Goal: Task Accomplishment & Management: Manage account settings

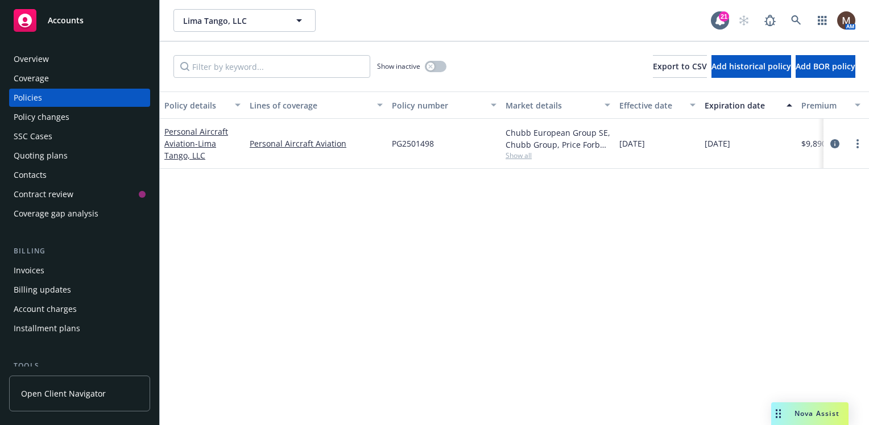
scroll to position [221, 0]
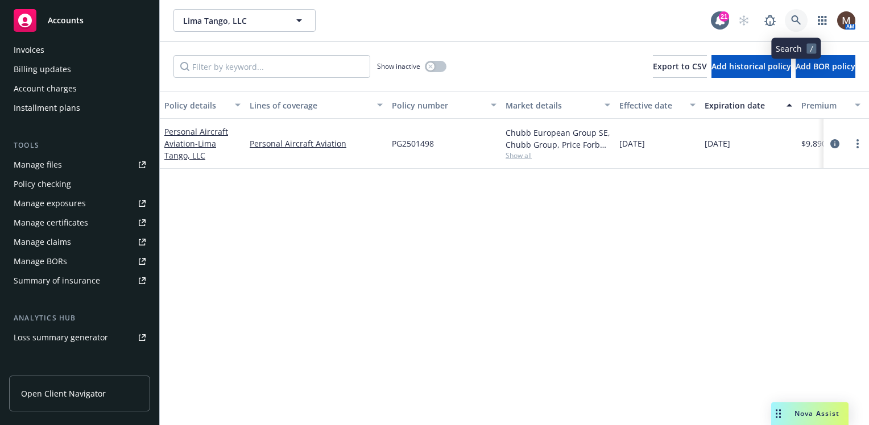
click at [794, 18] on icon at bounding box center [796, 20] width 10 height 10
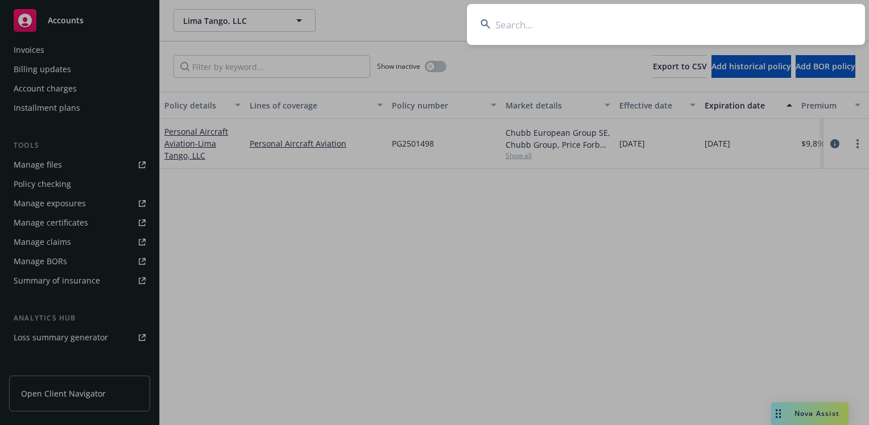
click at [506, 20] on input at bounding box center [666, 24] width 398 height 41
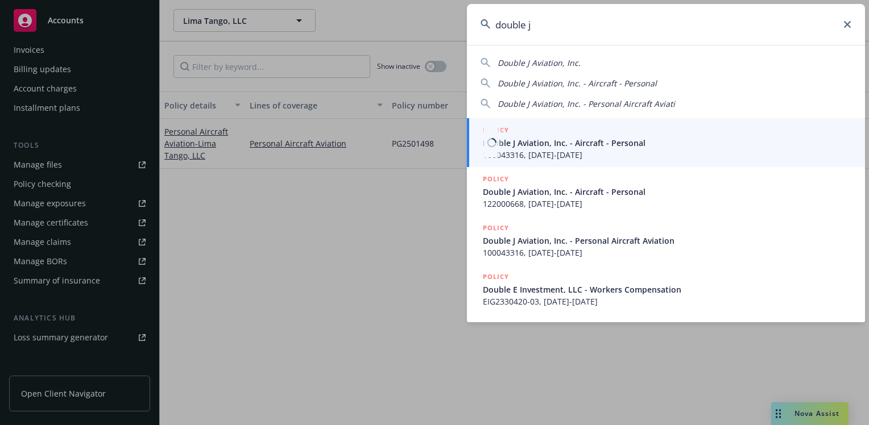
type input "double j"
click at [546, 148] on span "Double J Aviation, Inc. - Aircraft - Personal" at bounding box center [667, 143] width 368 height 12
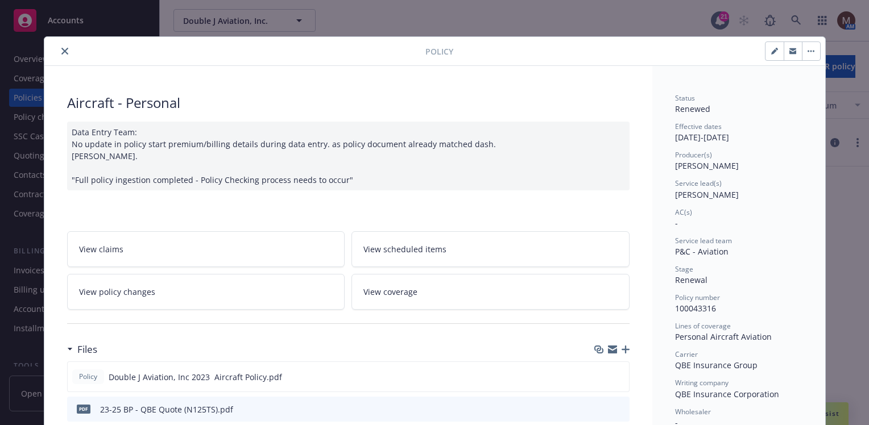
click at [61, 48] on icon "close" at bounding box center [64, 51] width 7 height 7
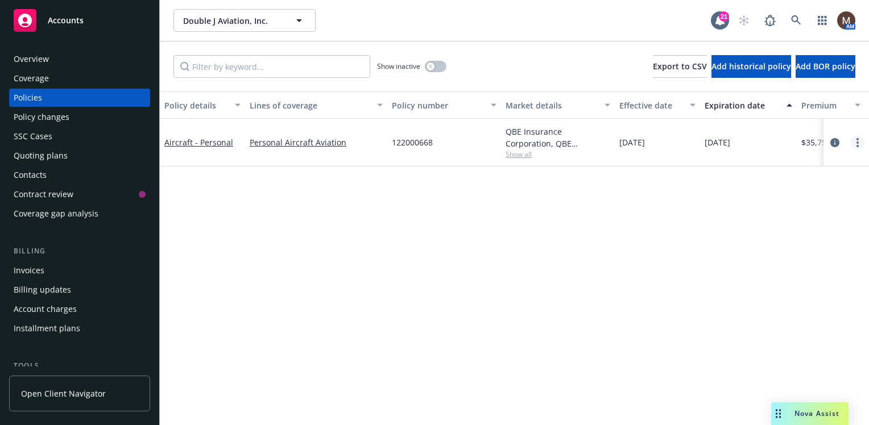
click at [856, 140] on icon "more" at bounding box center [857, 142] width 2 height 9
click at [782, 299] on link "Copy logging email" at bounding box center [797, 302] width 134 height 23
drag, startPoint x: 436, startPoint y: 142, endPoint x: 391, endPoint y: 142, distance: 45.5
click at [391, 142] on div "122000668" at bounding box center [444, 143] width 114 height 48
copy span "122000668"
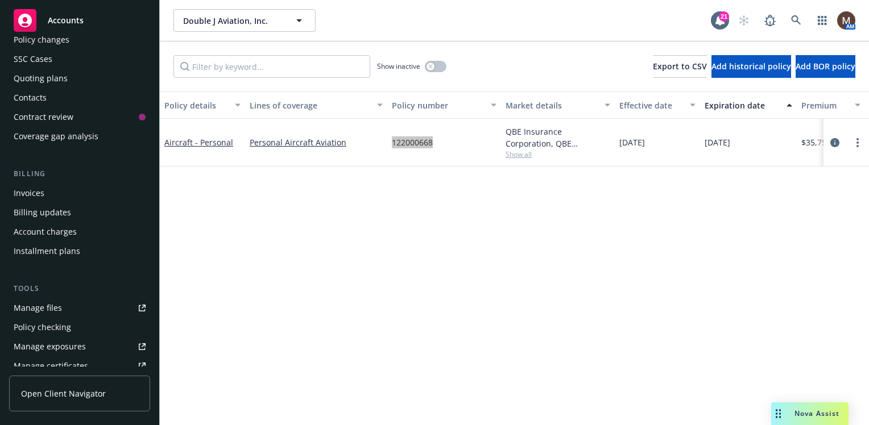
scroll to position [114, 0]
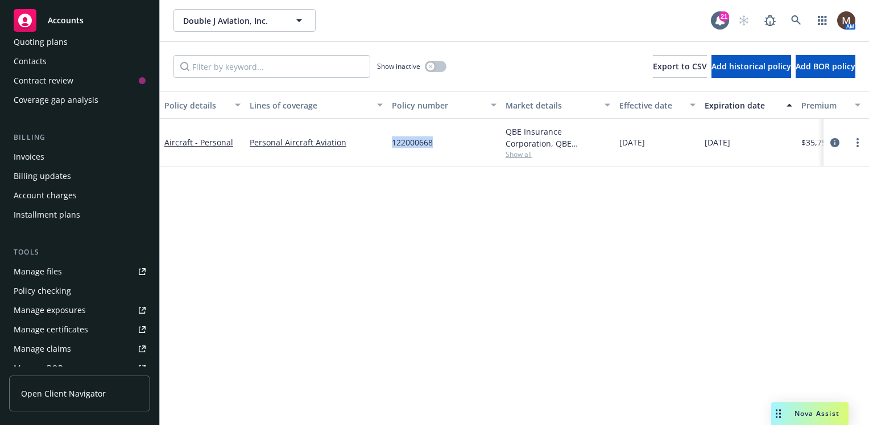
click at [50, 271] on div "Manage files" at bounding box center [38, 272] width 48 height 18
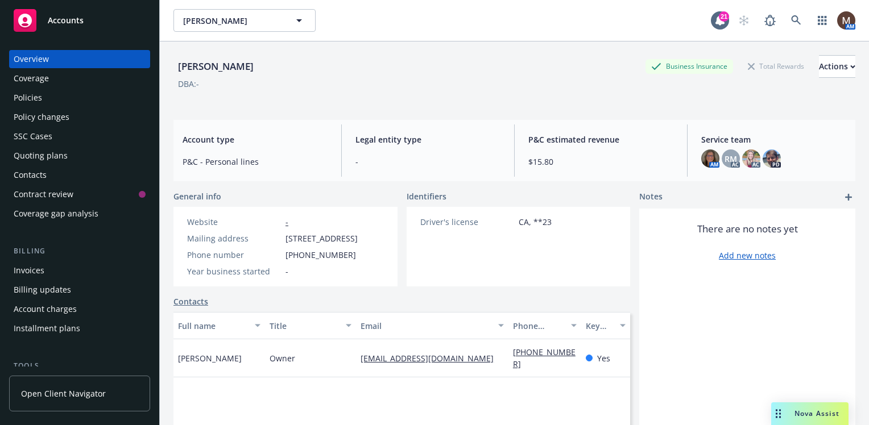
click at [29, 94] on div "Policies" at bounding box center [28, 98] width 28 height 18
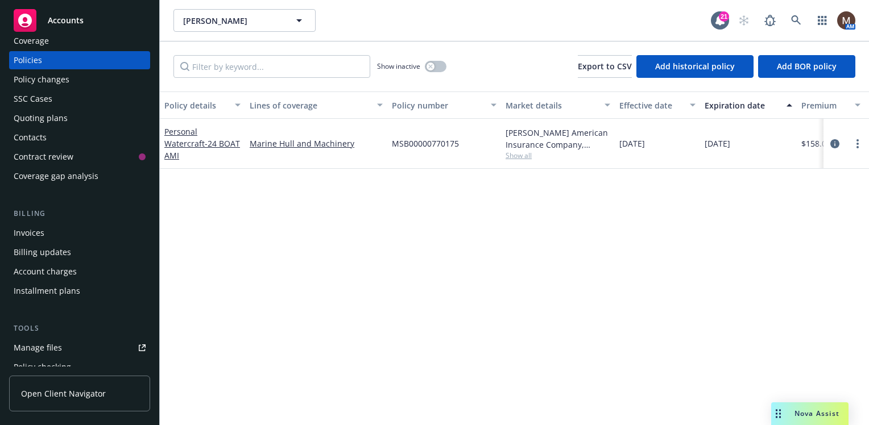
scroll to position [57, 0]
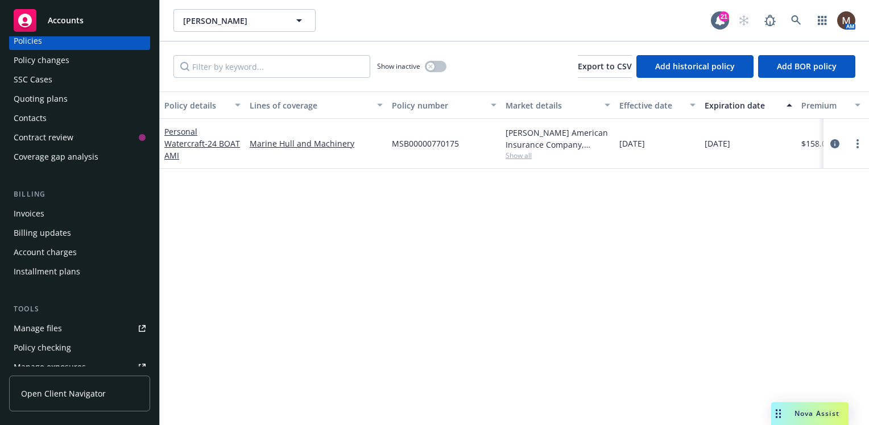
click at [56, 326] on div "Manage files" at bounding box center [38, 329] width 48 height 18
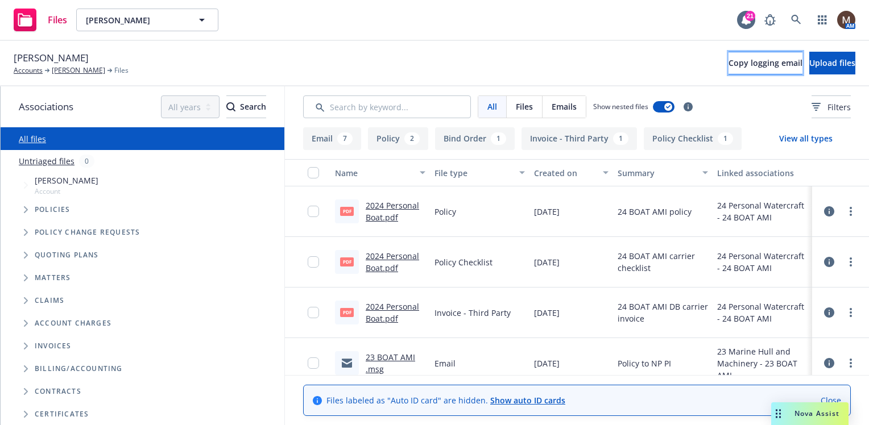
click at [728, 63] on span "Copy logging email" at bounding box center [765, 62] width 74 height 11
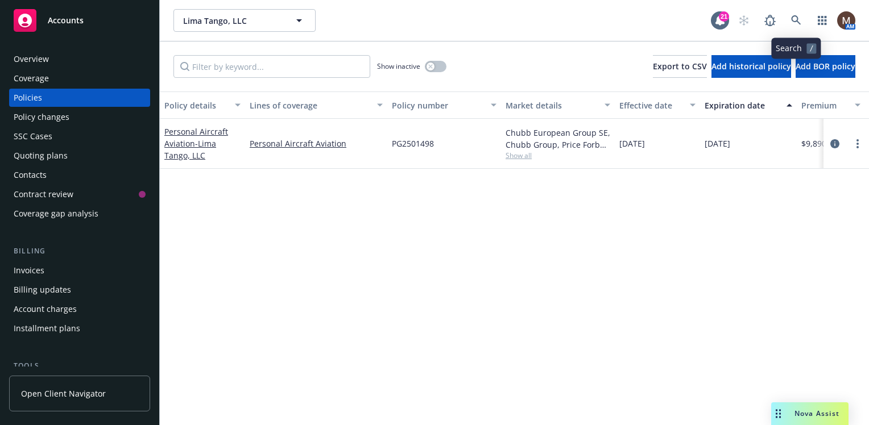
scroll to position [132, 0]
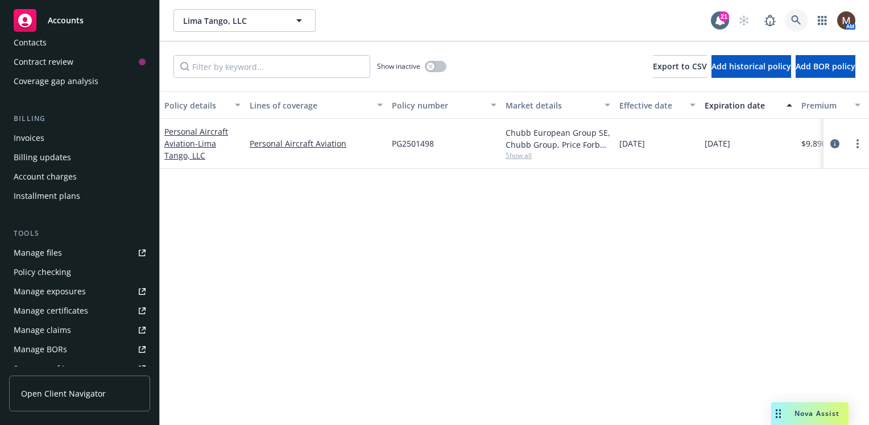
click at [797, 13] on link at bounding box center [796, 20] width 23 height 23
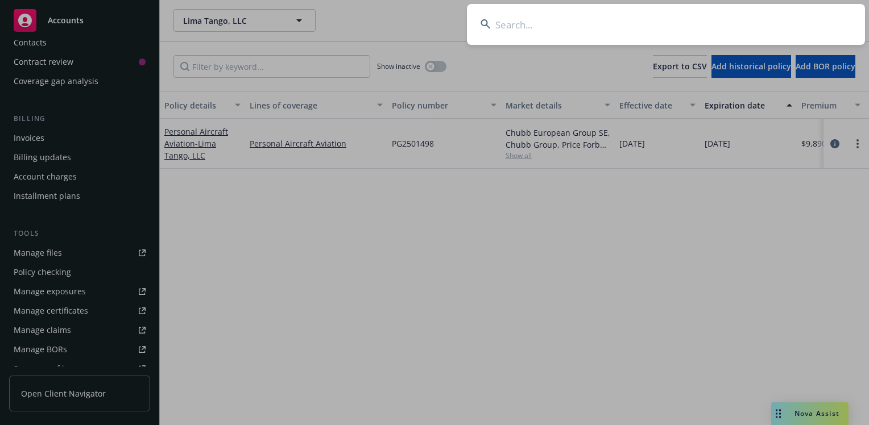
click at [513, 21] on input at bounding box center [666, 24] width 398 height 41
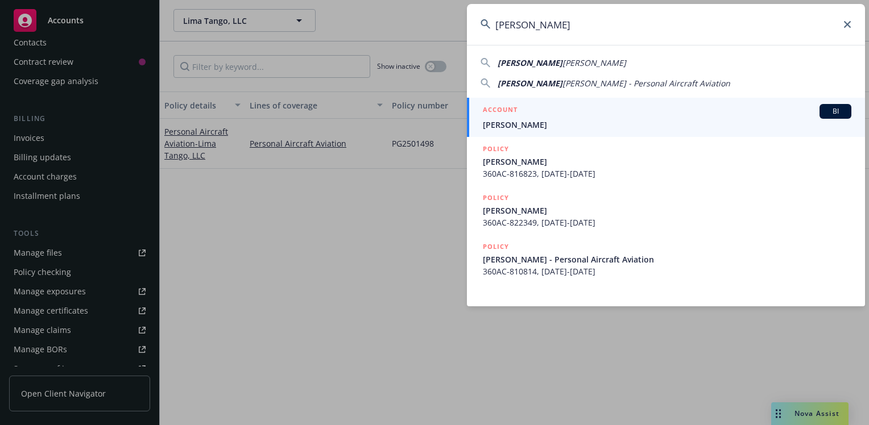
type input "Lee boatright"
click at [503, 125] on span "Lee Boatright" at bounding box center [667, 125] width 368 height 12
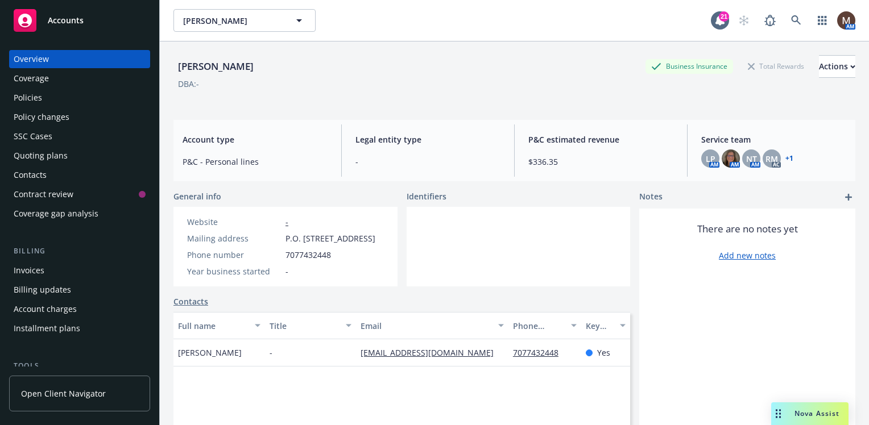
click at [38, 96] on div "Policies" at bounding box center [28, 98] width 28 height 18
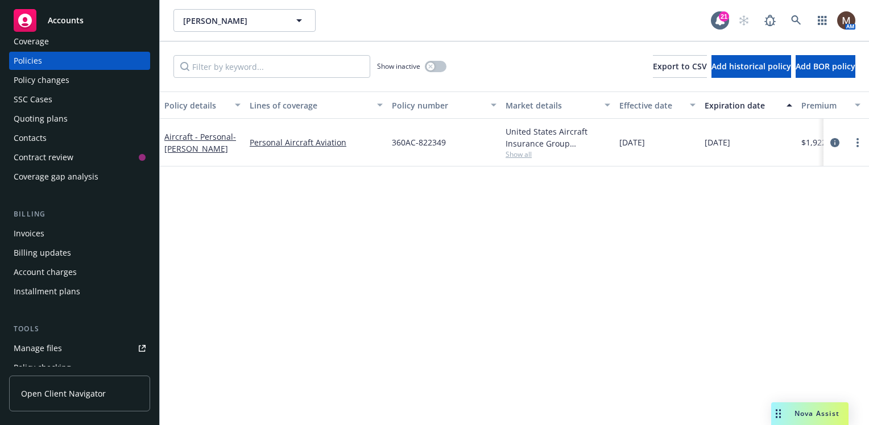
scroll to position [57, 0]
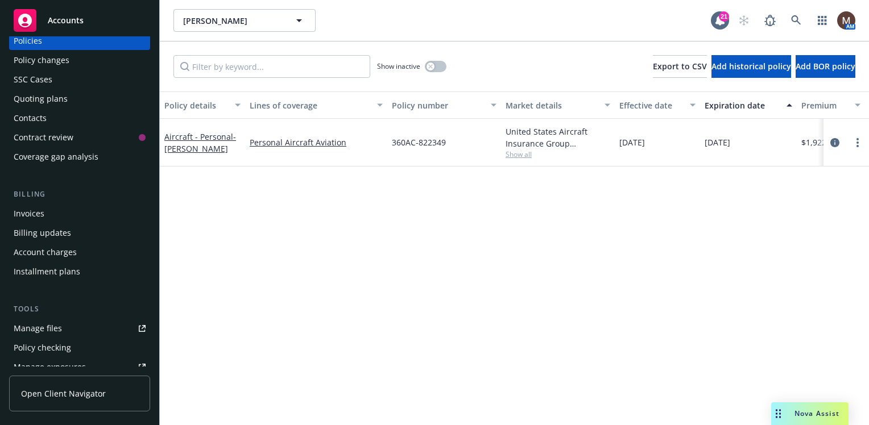
click at [59, 329] on div "Manage files" at bounding box center [38, 329] width 48 height 18
click at [858, 140] on icon "more" at bounding box center [857, 142] width 2 height 9
click at [800, 187] on link "Renew with incumbent" at bounding box center [797, 188] width 134 height 23
select select "12"
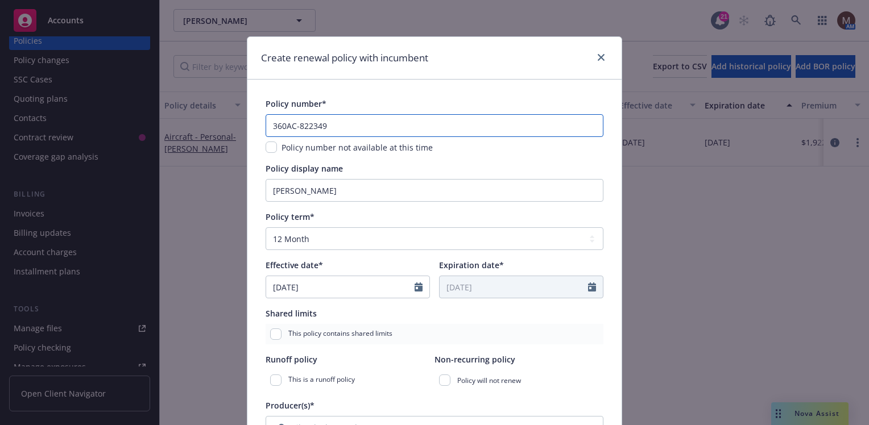
click at [330, 125] on input "360AC-822349" at bounding box center [435, 125] width 338 height 23
drag, startPoint x: 329, startPoint y: 126, endPoint x: 295, endPoint y: 127, distance: 34.1
click at [295, 127] on input "360AC-822349" at bounding box center [435, 125] width 338 height 23
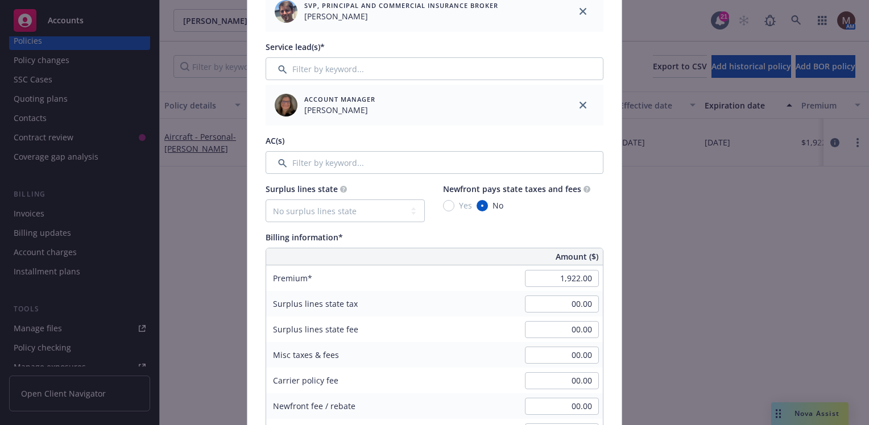
scroll to position [455, 0]
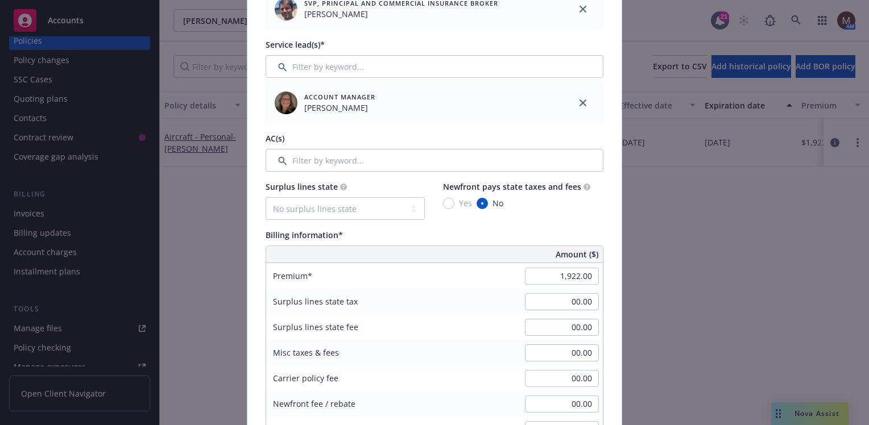
type input "360AC-827703"
click at [559, 277] on input "1,922.00" at bounding box center [562, 276] width 74 height 17
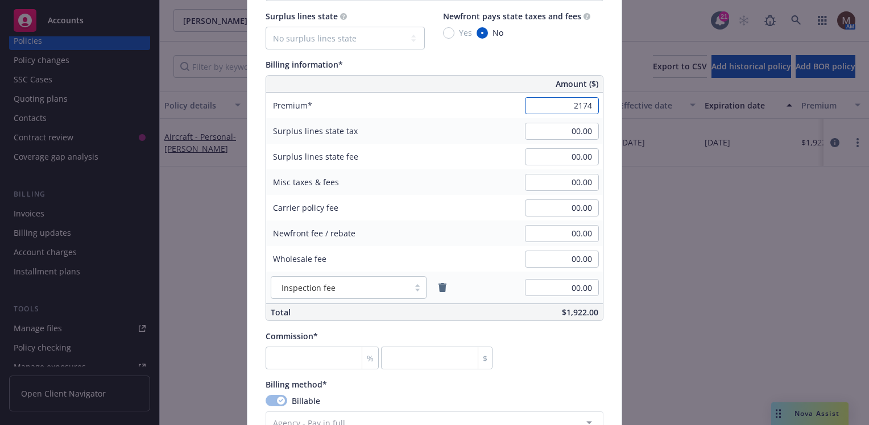
scroll to position [682, 0]
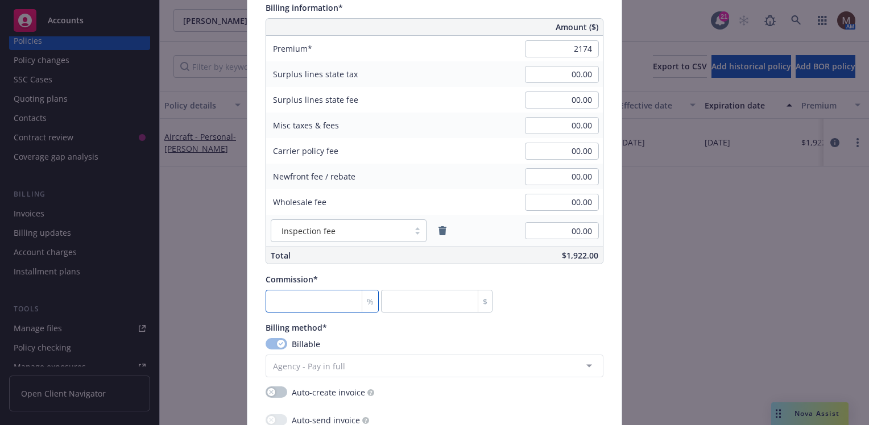
type input "2,174.00"
click at [284, 300] on input "number" at bounding box center [322, 301] width 113 height 23
type input "1"
type input "21.74"
type input "17"
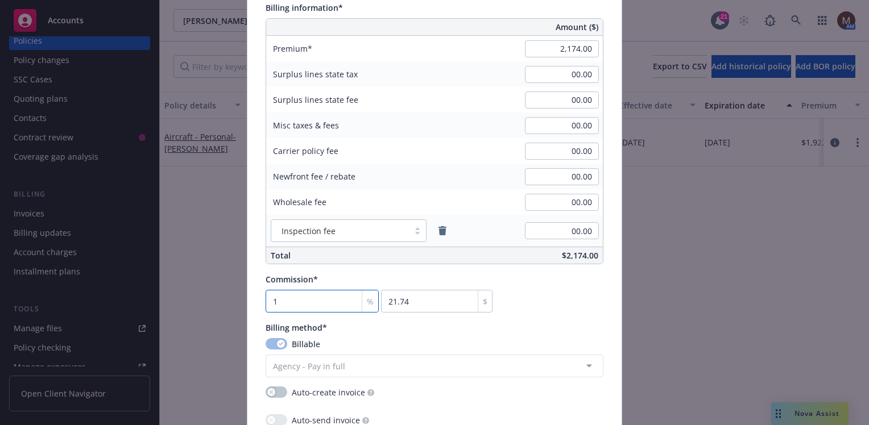
type input "369.58"
type input "17.5"
type input "380.45"
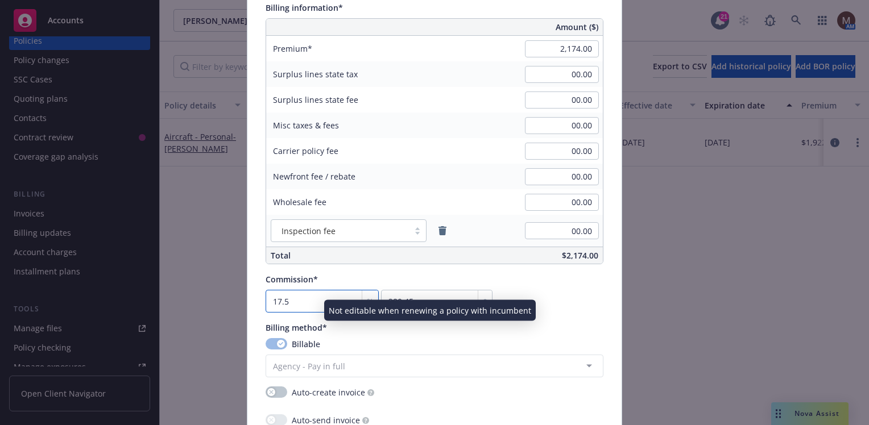
type input "17.5"
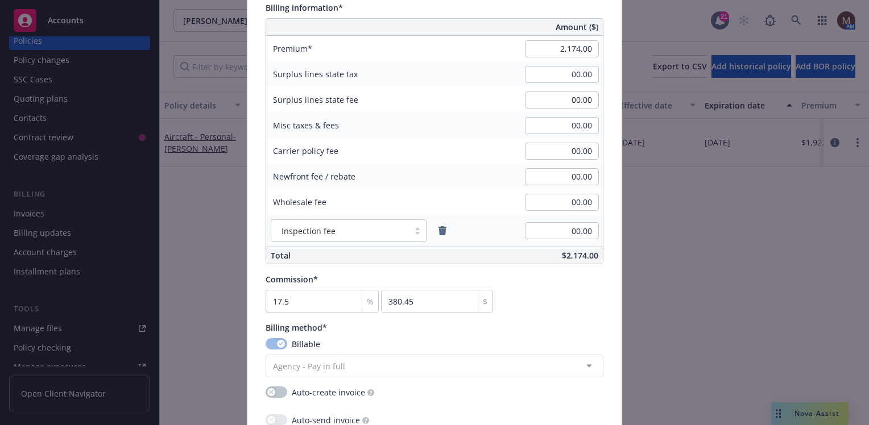
click at [591, 304] on div "Commission* 17.5 % 380.45 $" at bounding box center [435, 292] width 338 height 39
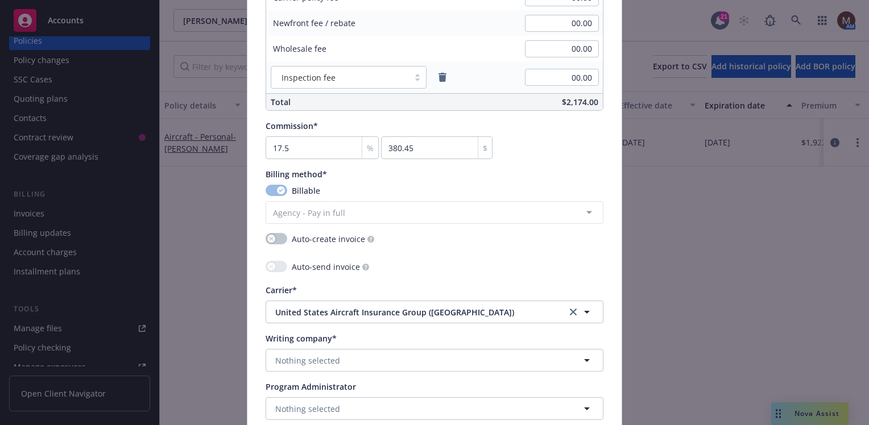
scroll to position [853, 0]
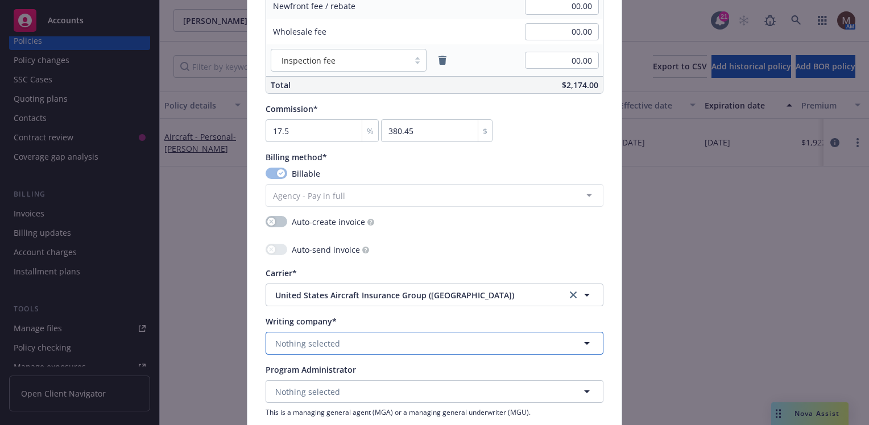
click at [312, 338] on span "Nothing selected" at bounding box center [307, 344] width 65 height 12
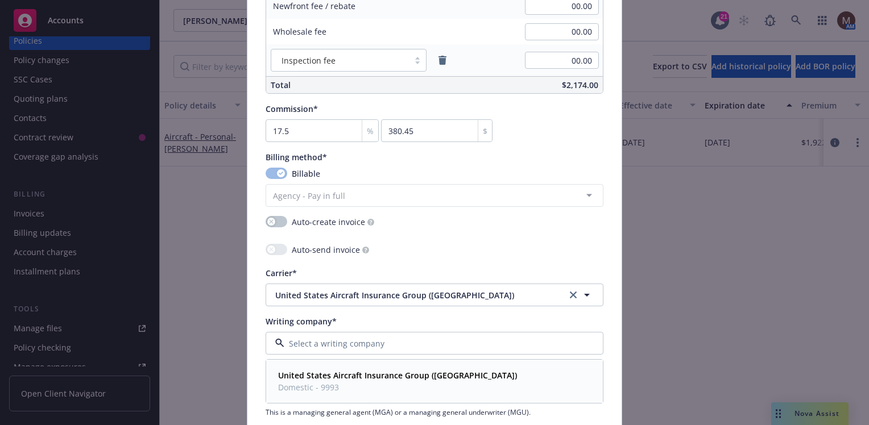
drag, startPoint x: 319, startPoint y: 372, endPoint x: 437, endPoint y: 359, distance: 118.4
click at [320, 371] on strong "United States Aircraft Insurance Group (USAIG)" at bounding box center [397, 375] width 239 height 11
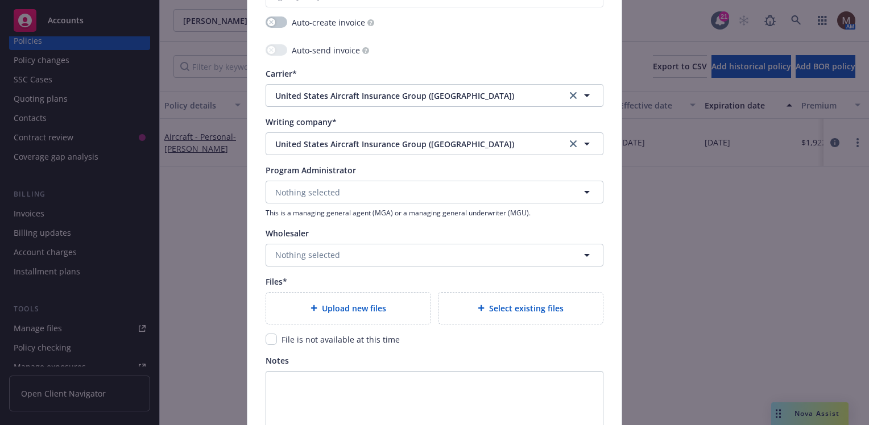
scroll to position [1080, 0]
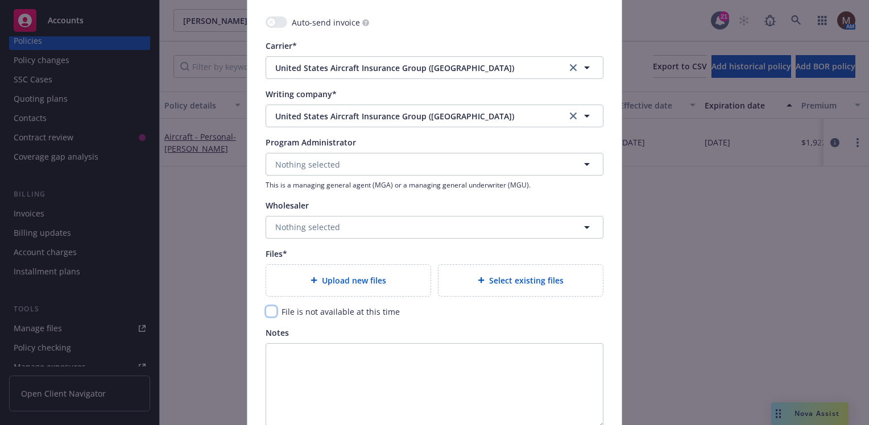
click at [266, 311] on input "checkbox" at bounding box center [271, 311] width 11 height 11
checkbox input "true"
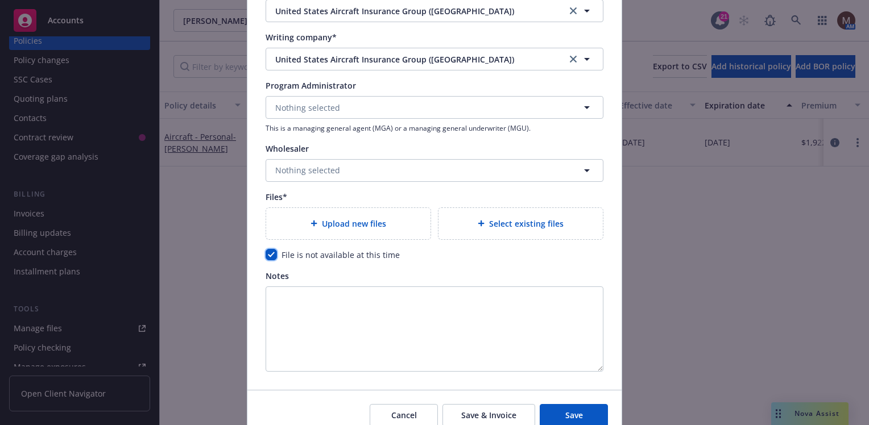
scroll to position [1188, 0]
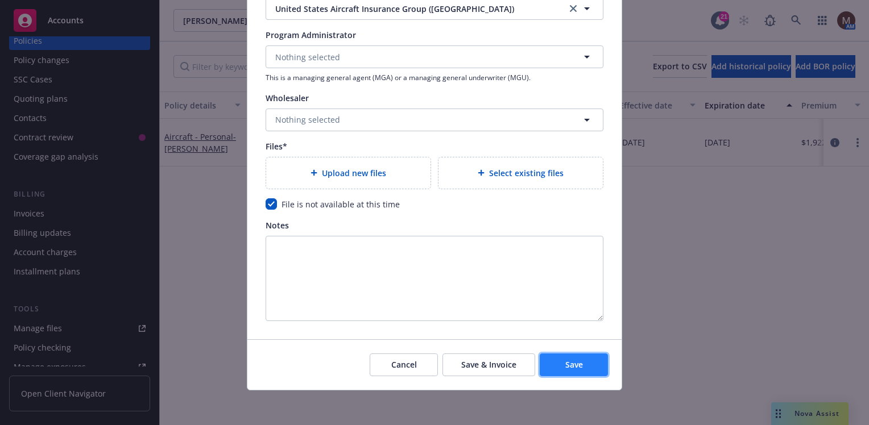
click at [565, 359] on span "Save" at bounding box center [574, 364] width 18 height 11
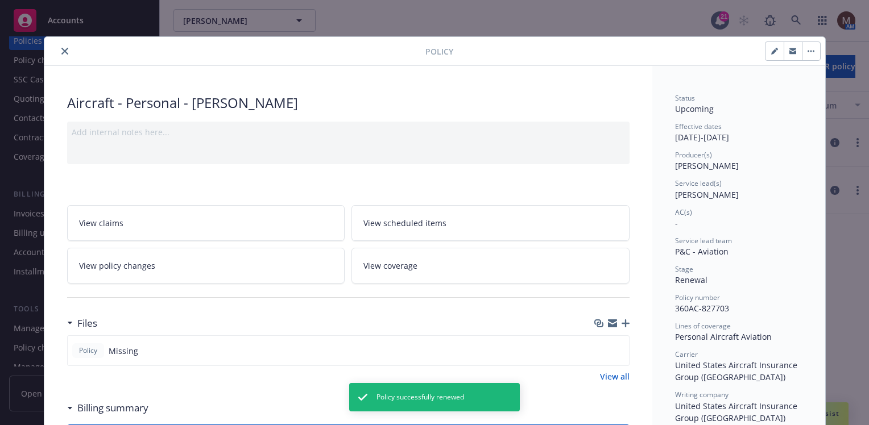
click at [59, 46] on button "close" at bounding box center [65, 51] width 14 height 14
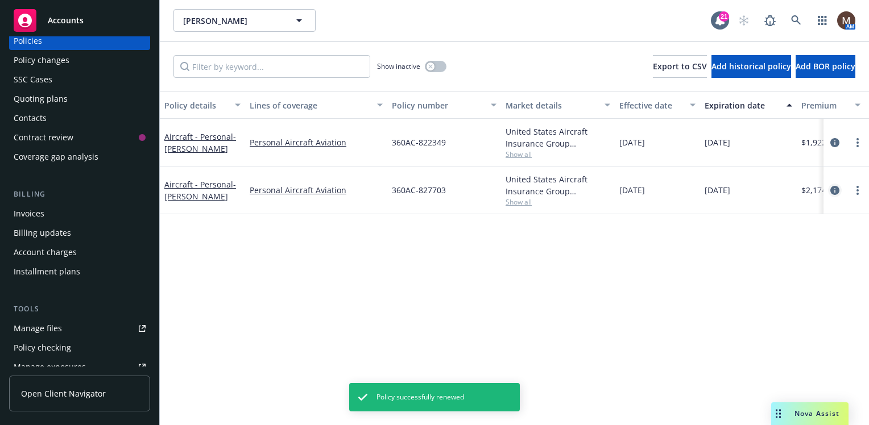
click at [834, 189] on icon "circleInformation" at bounding box center [834, 190] width 9 height 9
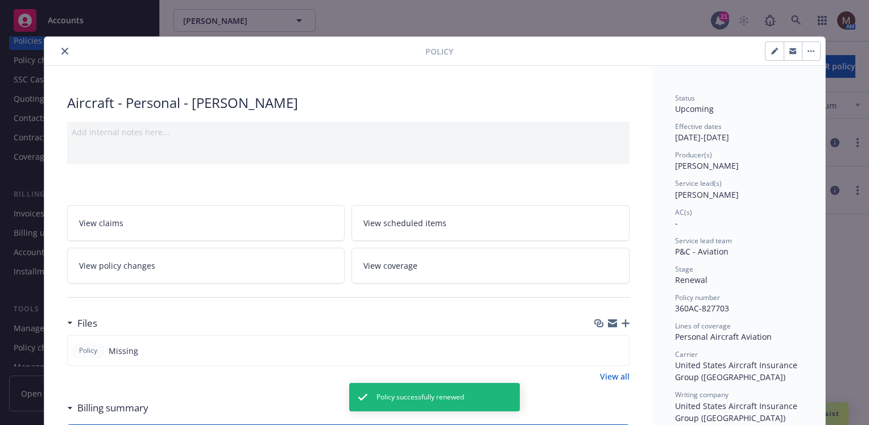
scroll to position [34, 0]
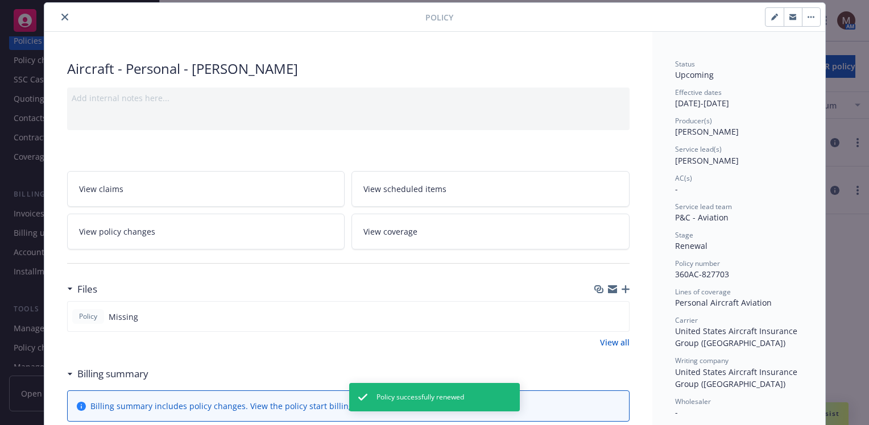
click at [61, 14] on icon "close" at bounding box center [64, 17] width 7 height 7
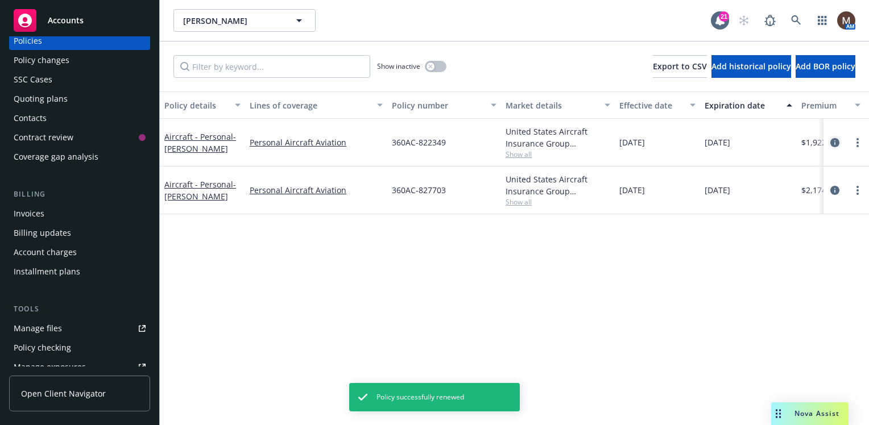
click at [837, 140] on icon "circleInformation" at bounding box center [834, 142] width 9 height 9
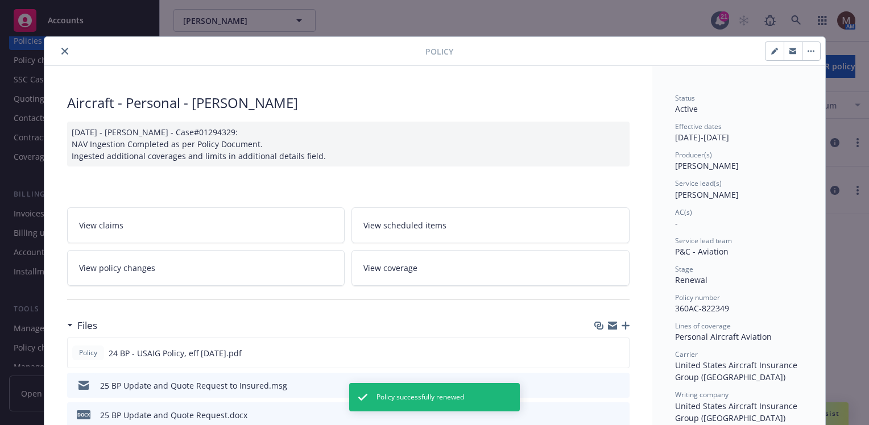
click at [58, 46] on button "close" at bounding box center [65, 51] width 14 height 14
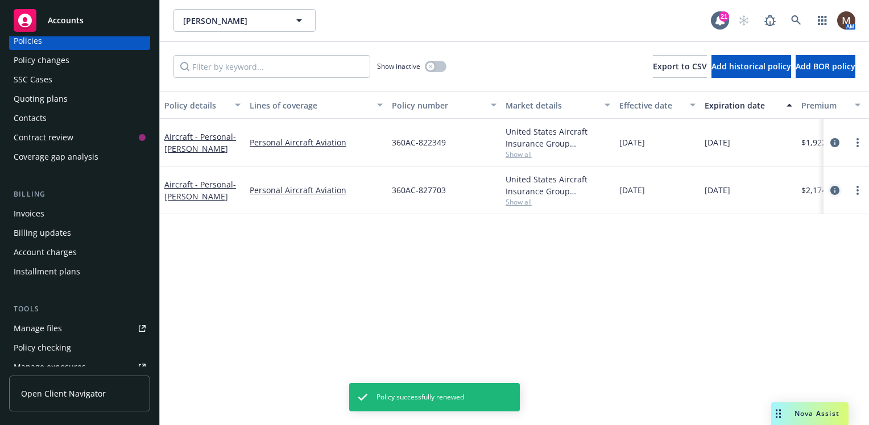
click at [835, 188] on icon "circleInformation" at bounding box center [834, 190] width 9 height 9
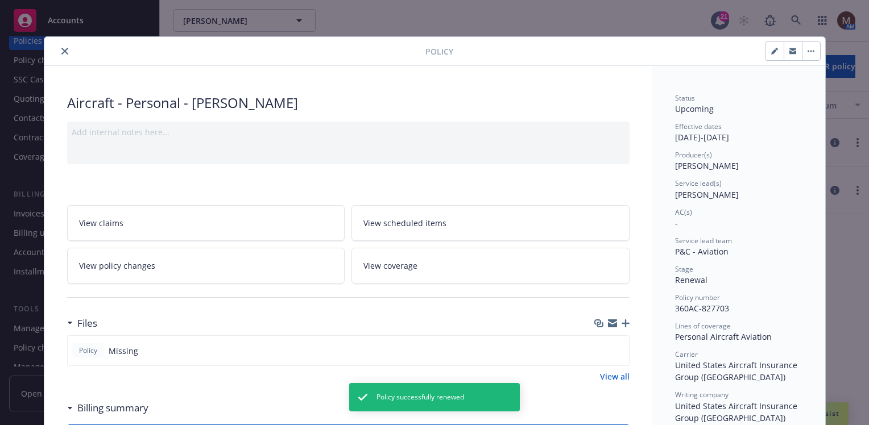
scroll to position [34, 0]
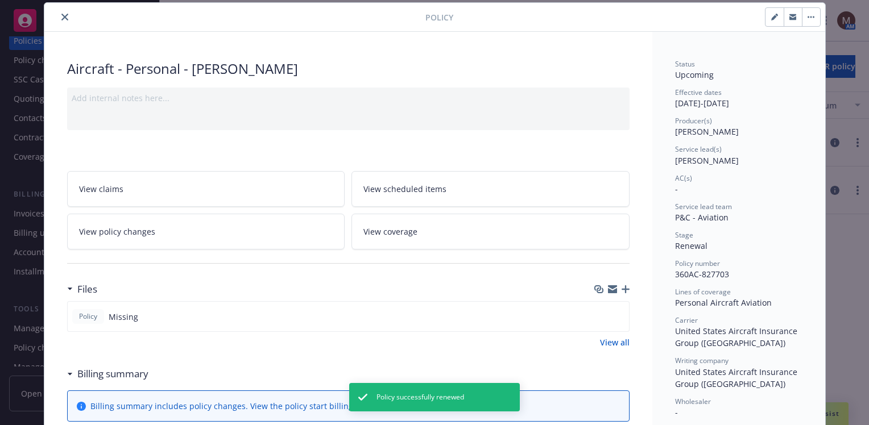
click at [621, 288] on icon "button" at bounding box center [625, 289] width 8 height 8
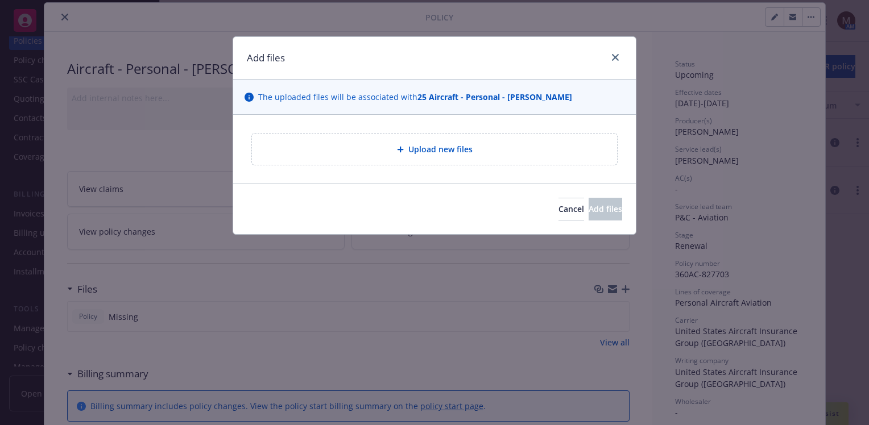
type textarea "x"
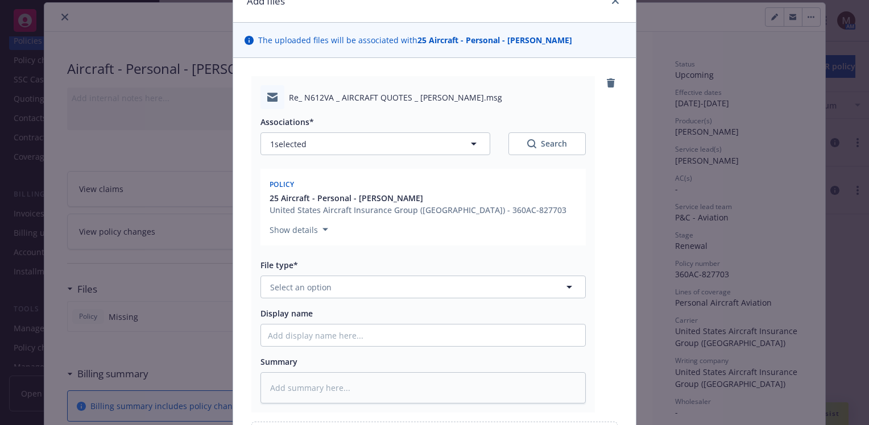
scroll to position [114, 0]
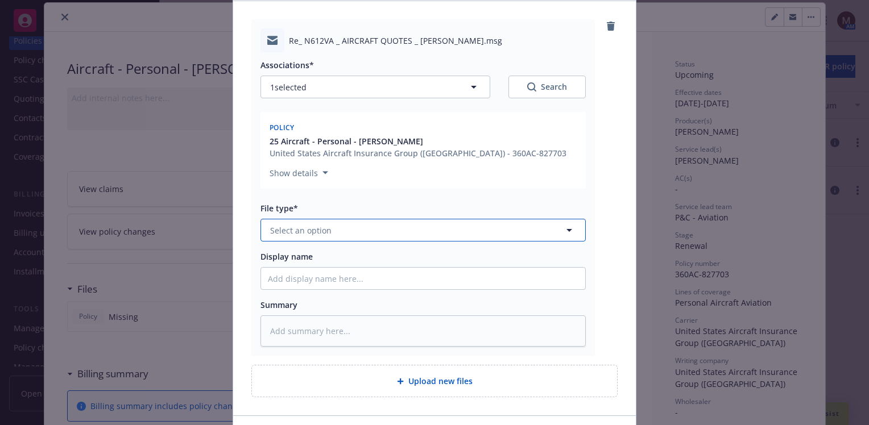
click at [563, 226] on icon "button" at bounding box center [569, 230] width 14 height 14
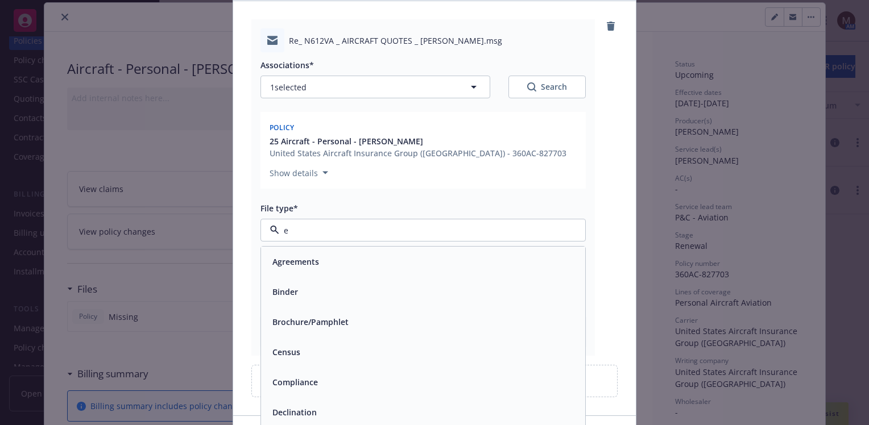
type input "em"
click at [303, 286] on div "Email" at bounding box center [423, 292] width 310 height 16
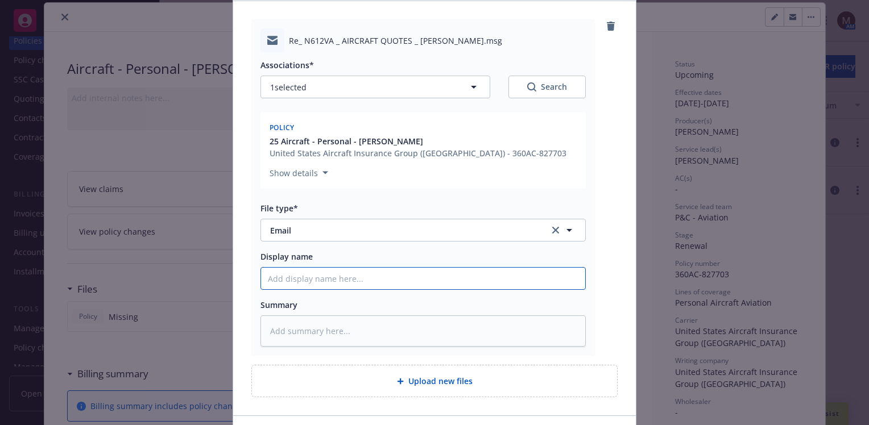
click at [293, 280] on input "Display name" at bounding box center [423, 279] width 324 height 22
type textarea "x"
type input "2"
type textarea "x"
type input "25"
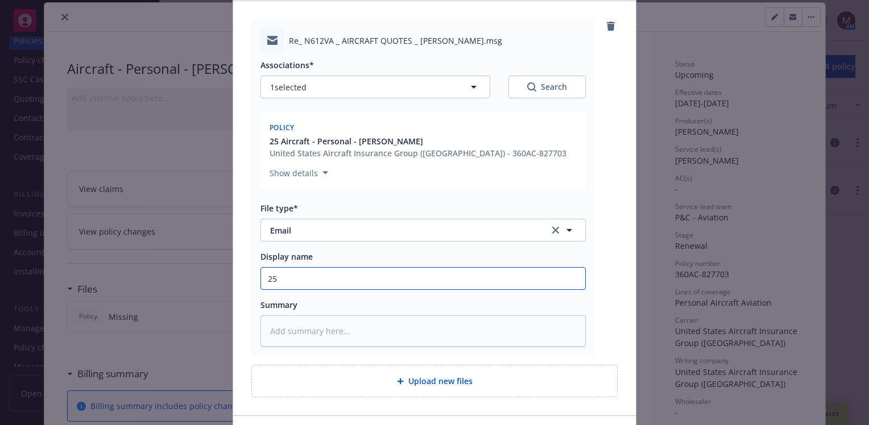
type textarea "x"
type input "25"
type textarea "x"
type input "25 b"
type textarea "x"
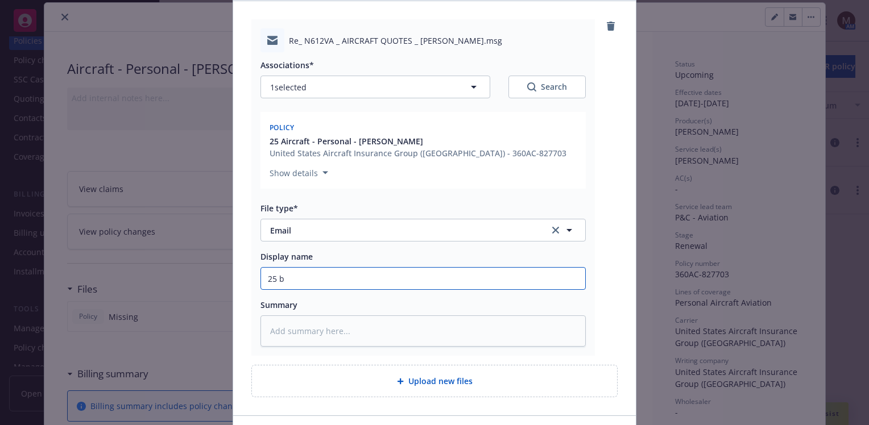
type input "25 bP"
type textarea "x"
type input "25 bP"
type textarea "x"
type input "25 bP -"
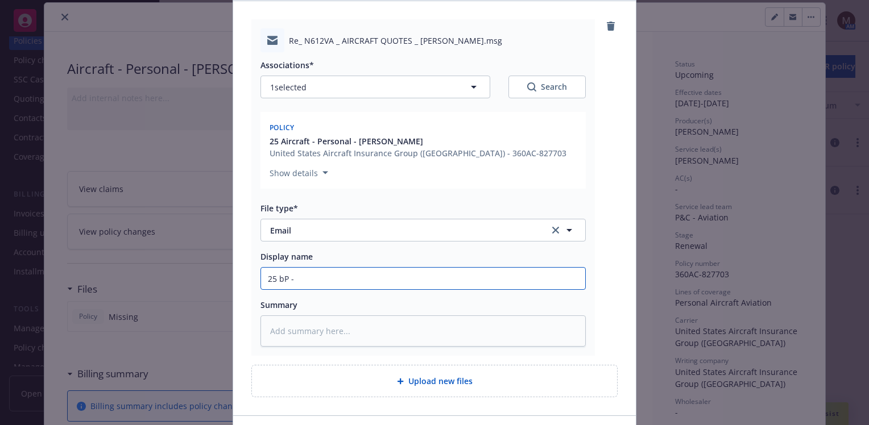
type textarea "x"
type input "25 bP -"
type textarea "x"
type input "25 bP -"
type textarea "x"
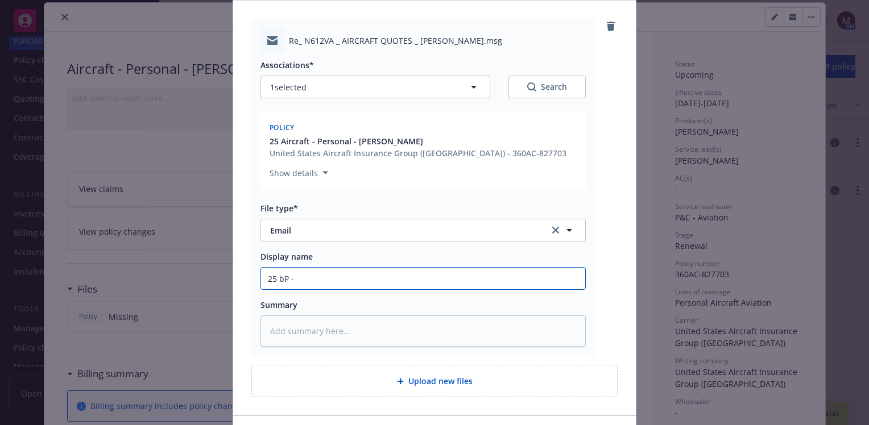
type input "25 bP"
type textarea "x"
type input "25 bP"
type textarea "x"
type input "25 b"
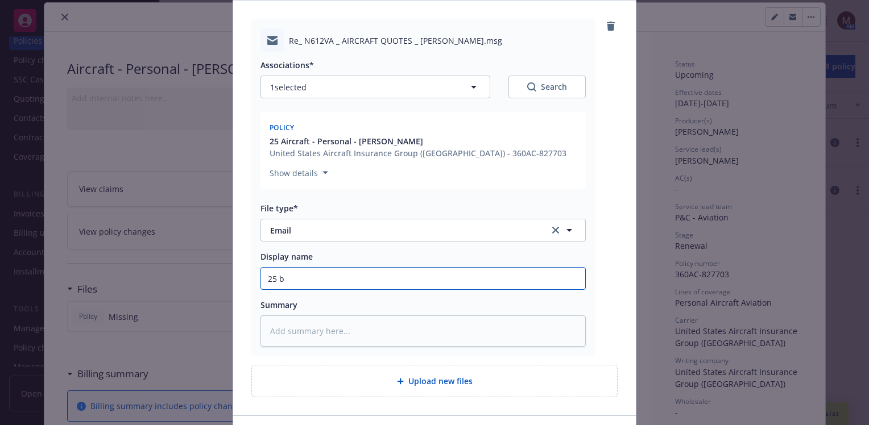
type textarea "x"
type input "25"
type textarea "x"
type input "25 B"
type textarea "x"
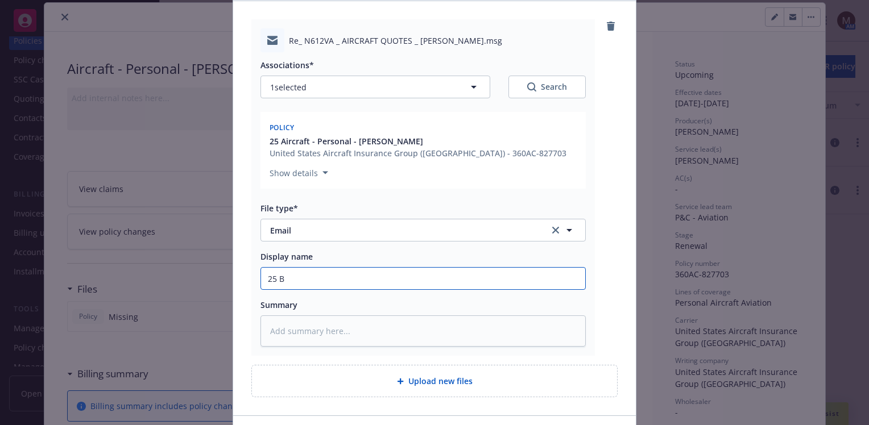
type input "25 BP"
type textarea "x"
type input "25 BP"
type textarea "x"
type input "25 BP -"
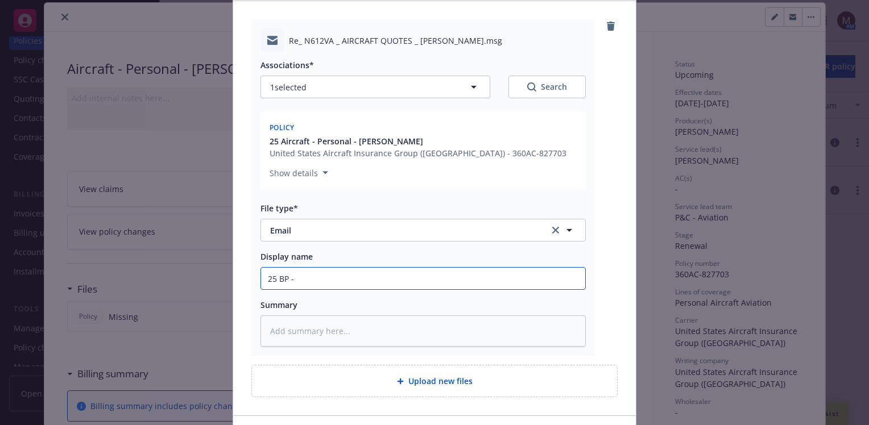
type textarea "x"
type input "25 BP -"
type textarea "x"
type input "25 BP - B"
type textarea "x"
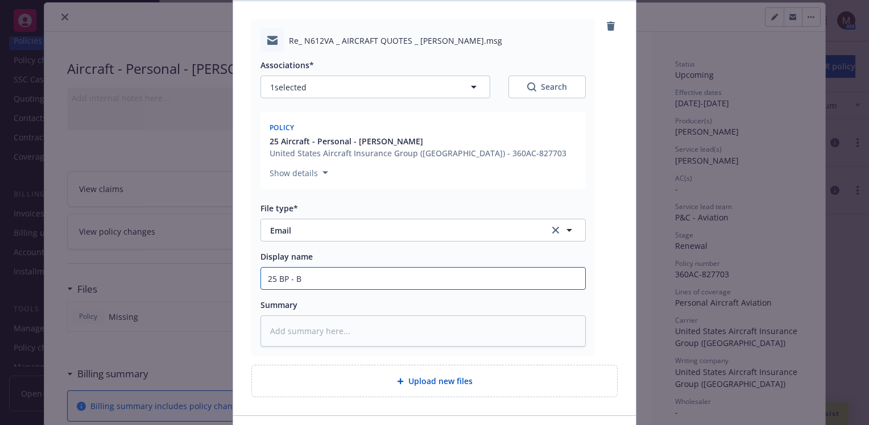
type input "25 BP - Bi"
type textarea "x"
type input "25 BP - Bin"
type textarea "x"
type input "25 BP - Bind"
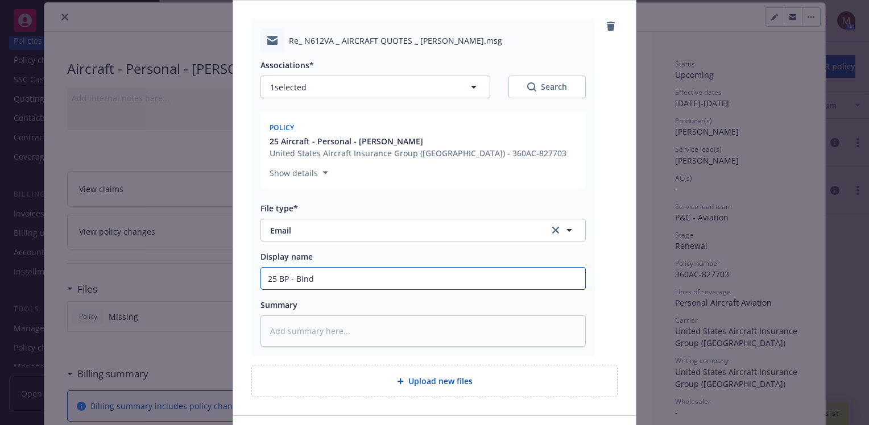
type textarea "x"
type input "25 BP - Bind"
type textarea "x"
type input "25 BP - Bind o"
type textarea "x"
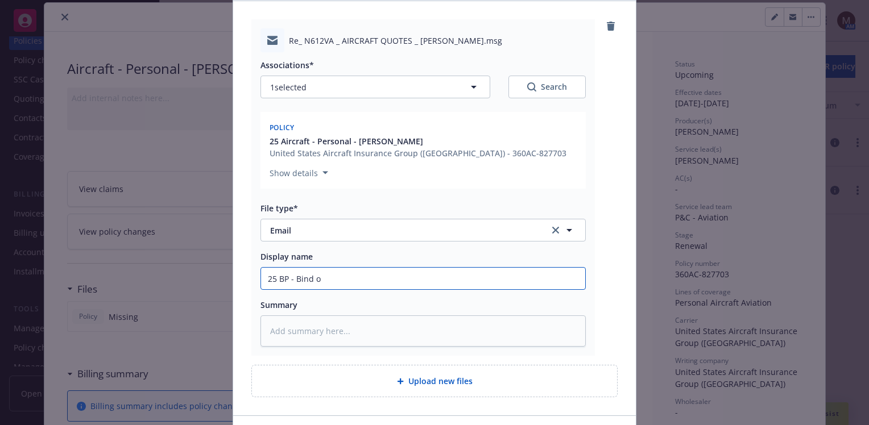
type input "25 BP - Bind or"
type textarea "x"
type input "25 BP - Bind ord"
type textarea "x"
type input "25 BP - Bind orde"
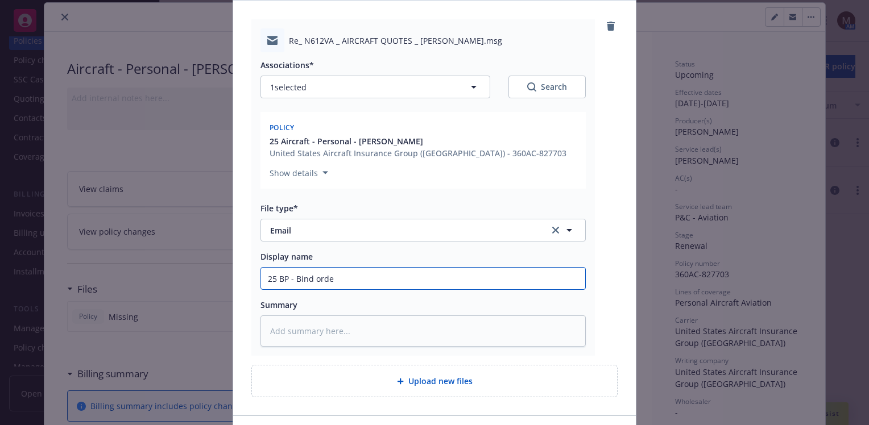
type textarea "x"
type input "25 BP - Bind order"
type textarea "x"
type input "25 BP - Bind order"
type textarea "x"
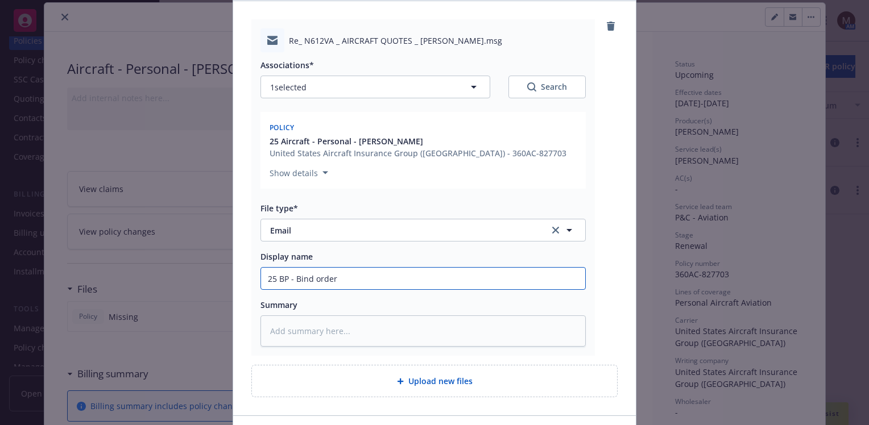
type input "25 BP - Bind order f"
type textarea "x"
type input "25 BP - Bind order fr"
type textarea "x"
type input "25 BP - Bind order fro"
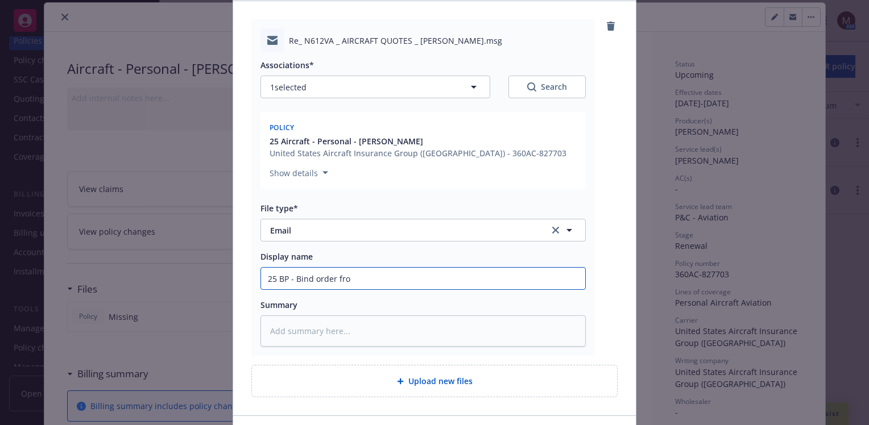
type textarea "x"
type input "25 BP - Bind order from"
type textarea "x"
type input "25 BP - Bind order from I"
type textarea "x"
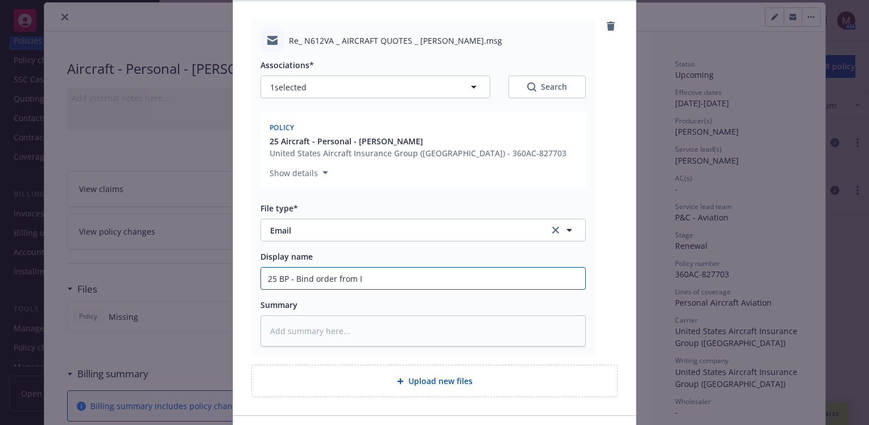
type input "25 BP - Bind order from In"
type textarea "x"
type input "25 BP - Bind order from Ins"
type textarea "x"
type input "25 BP - Bind order from Insu"
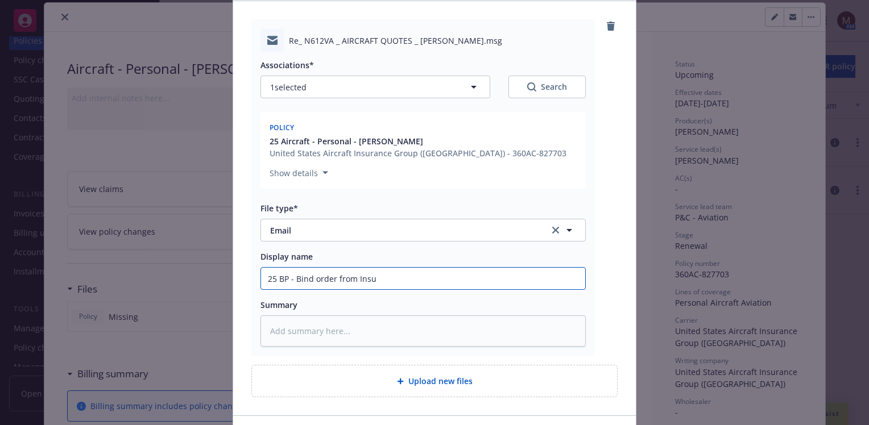
type textarea "x"
type input "25 BP - Bind order from Insur"
type textarea "x"
type input "25 BP - Bind order from Insure"
type textarea "x"
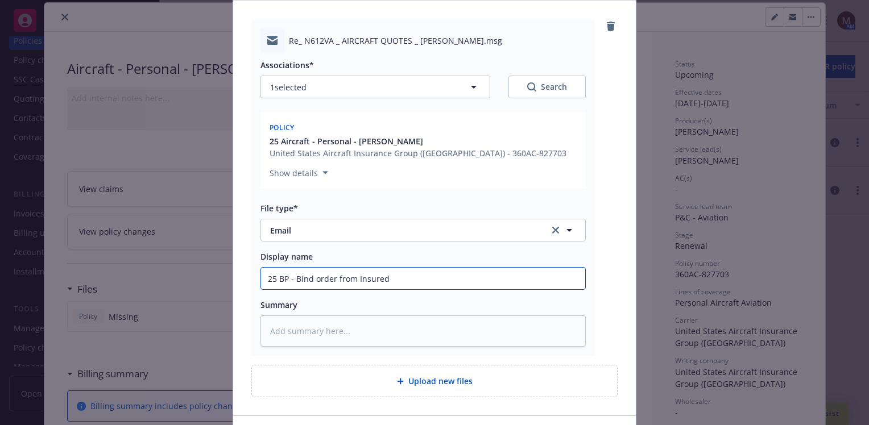
type input "25 BP - Bind order from Insured"
type textarea "x"
drag, startPoint x: 428, startPoint y: 281, endPoint x: 238, endPoint y: 281, distance: 189.9
click at [238, 281] on div "Re_ N612VA _ AIRCRAFT QUOTES _ Lee Boatright.msg Associations* 1 selected Searc…" at bounding box center [434, 208] width 403 height 414
type input "25 BP - Bind order from Insured"
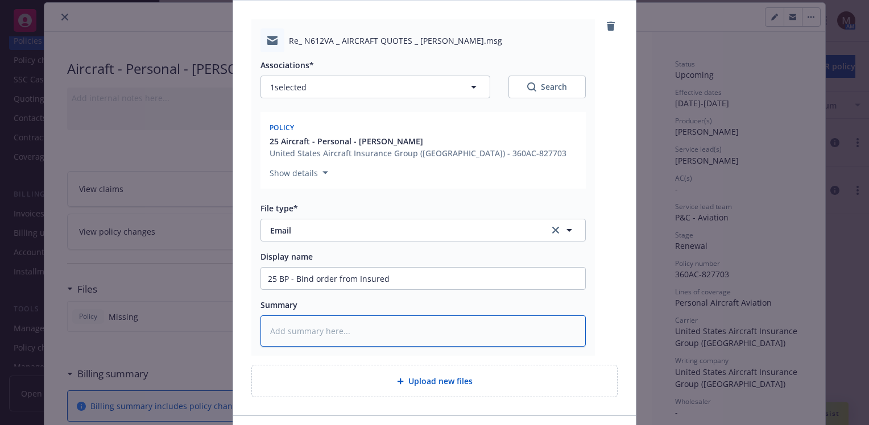
click at [297, 325] on textarea at bounding box center [422, 331] width 325 height 31
paste textarea "25 BP - Bind order from Insured"
type textarea "x"
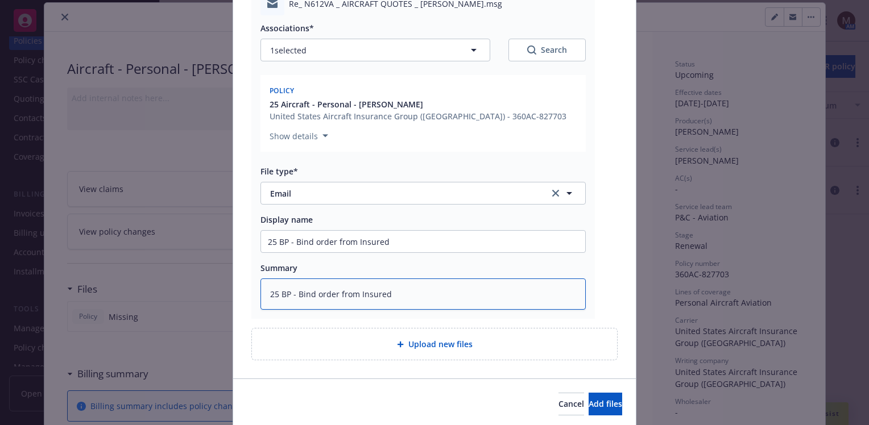
scroll to position [171, 0]
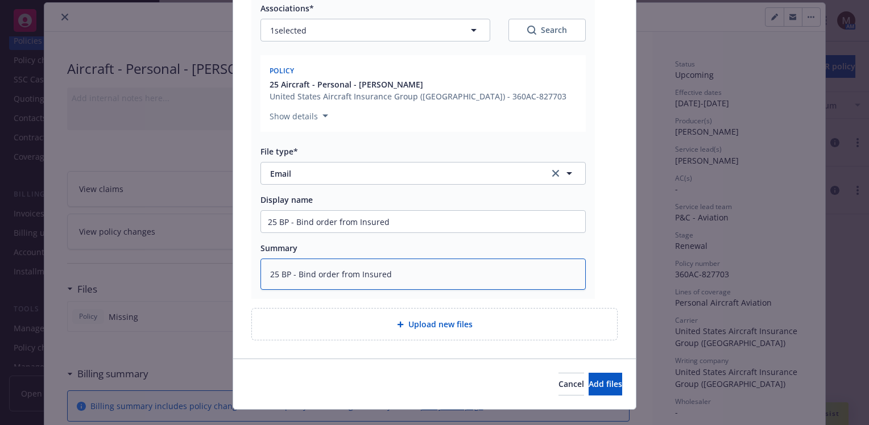
type textarea "25 BP - Bind order from Insured"
type textarea "x"
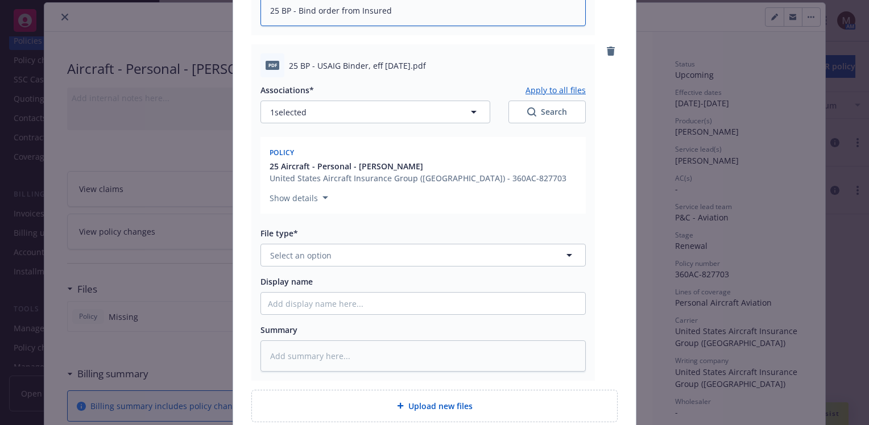
scroll to position [455, 0]
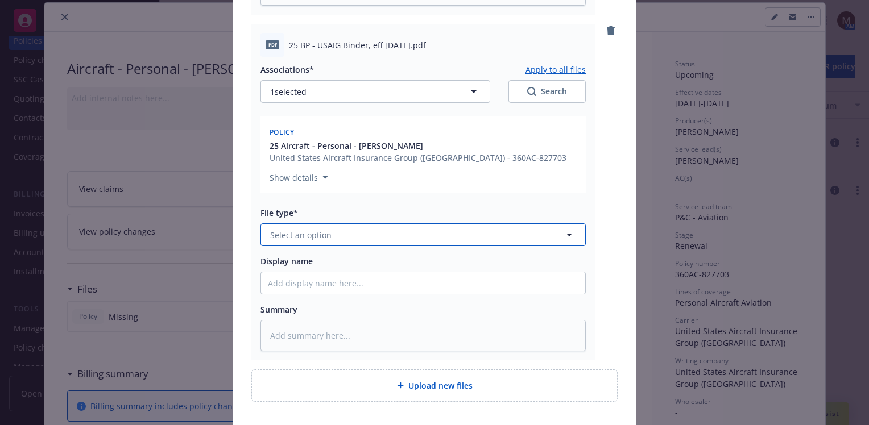
click at [566, 232] on icon "button" at bounding box center [569, 235] width 14 height 14
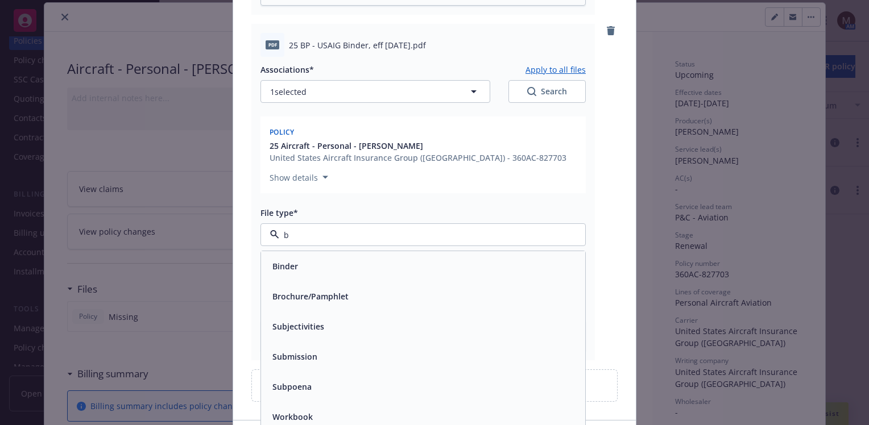
type input "bi"
click at [304, 270] on div "Binder" at bounding box center [423, 266] width 310 height 16
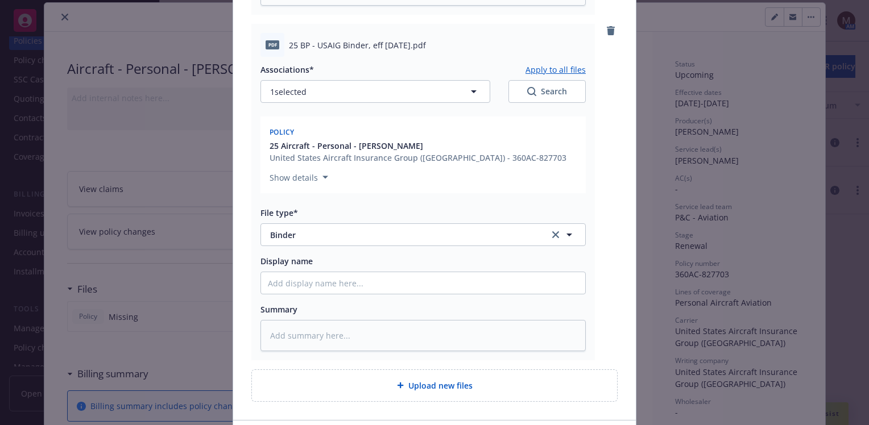
drag, startPoint x: 443, startPoint y: 44, endPoint x: 277, endPoint y: 50, distance: 166.7
click at [277, 50] on div "pdf 25 BP - USAIG Binder, eff 10.26.2025.pdf" at bounding box center [422, 45] width 325 height 24
copy div "25 BP - USAIG Binder, eff 10.26.2025.pdf"
click at [273, 280] on input "Display name" at bounding box center [423, 283] width 324 height 22
paste input "25 BP - USAIG Binder, eff 10.26.2025.pdf"
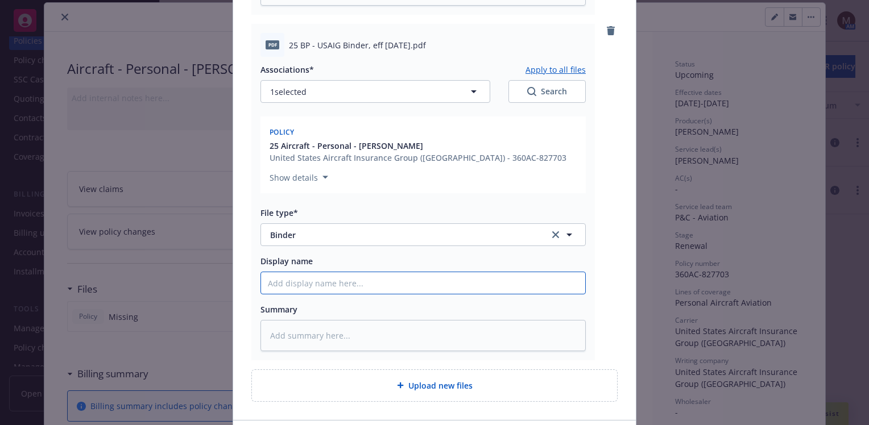
type textarea "x"
type input "25 BP - USAIG Binder, eff 10.26.2025.pdf"
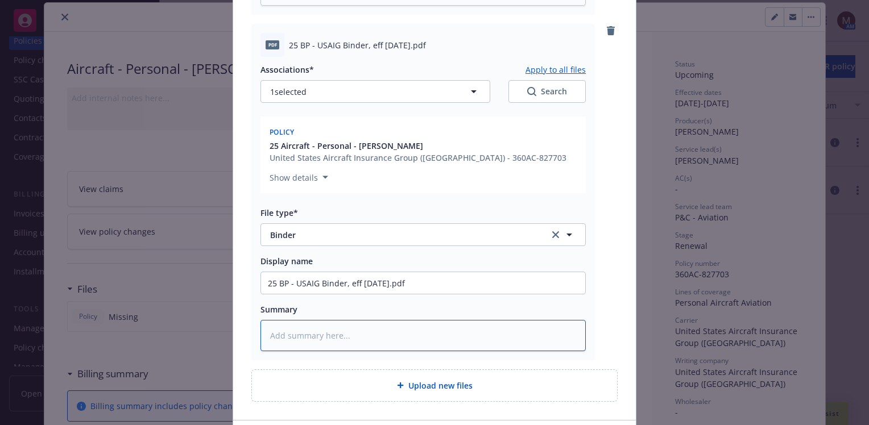
click at [277, 329] on textarea at bounding box center [422, 335] width 325 height 31
paste textarea "25 BP - USAIG Binder, eff 10.26.2025.pdf"
type textarea "x"
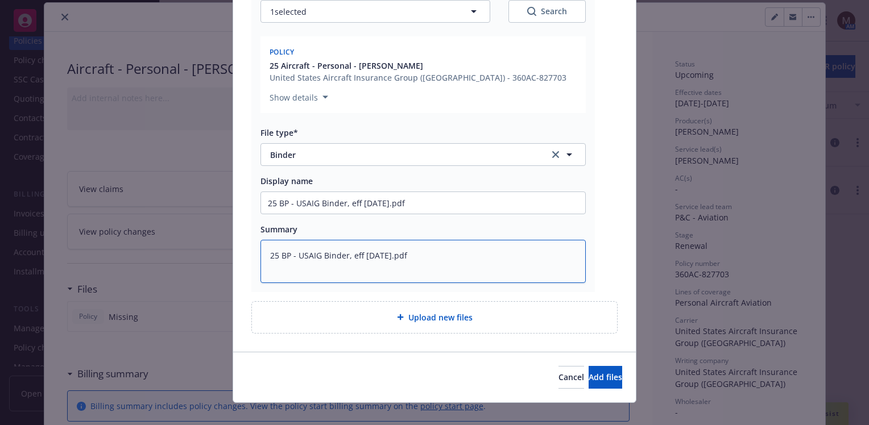
scroll to position [548, 0]
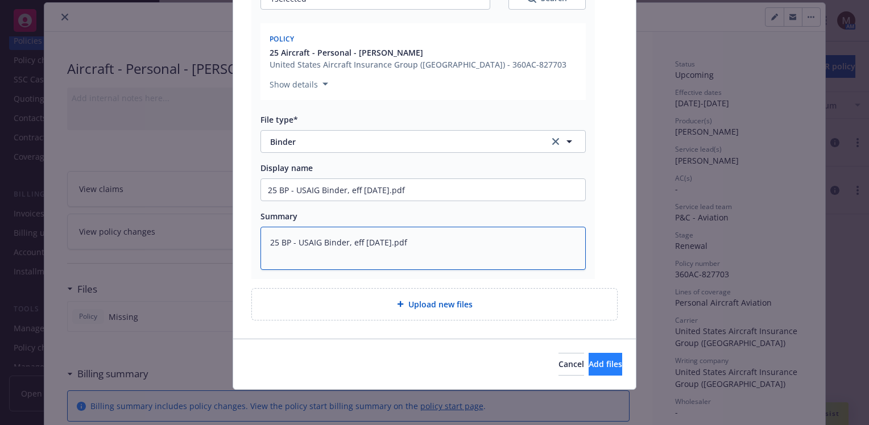
type textarea "25 BP - USAIG Binder, eff 10.26.2025.pdf"
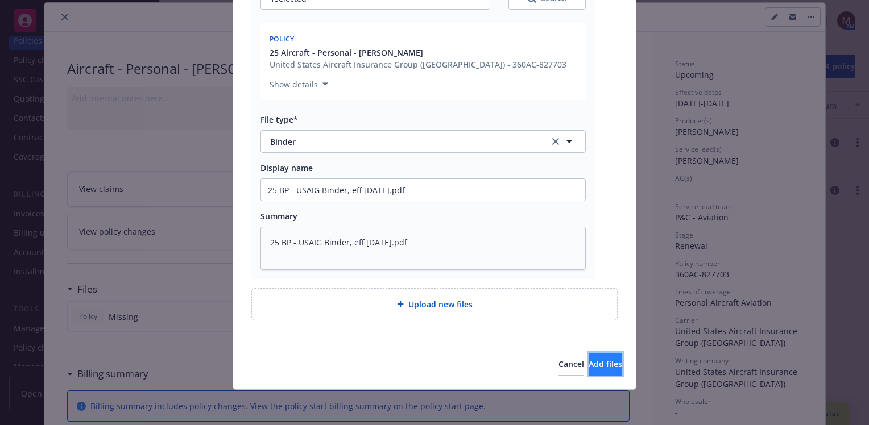
click at [592, 365] on span "Add files" at bounding box center [605, 364] width 34 height 11
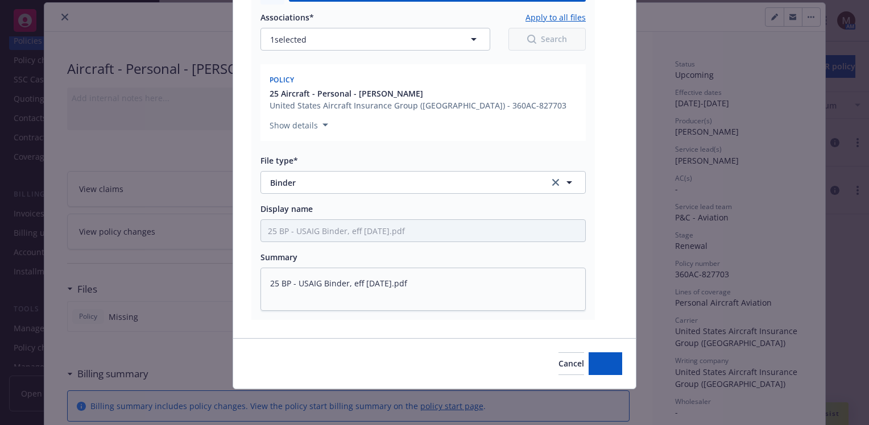
type textarea "x"
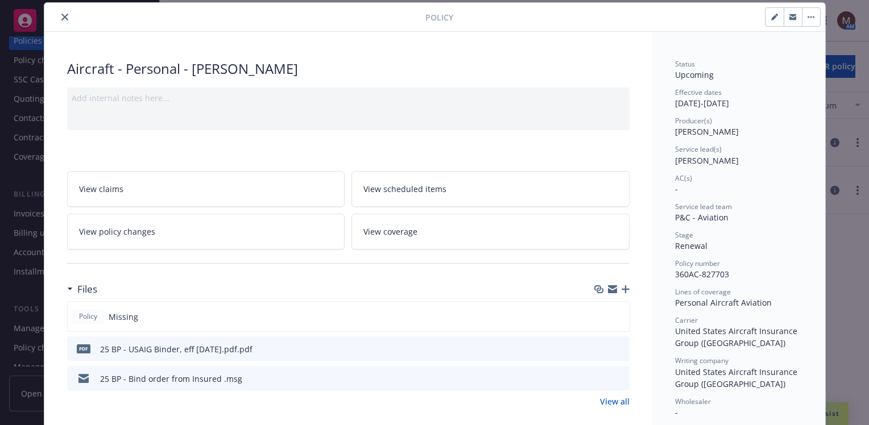
click at [61, 16] on icon "close" at bounding box center [64, 17] width 7 height 7
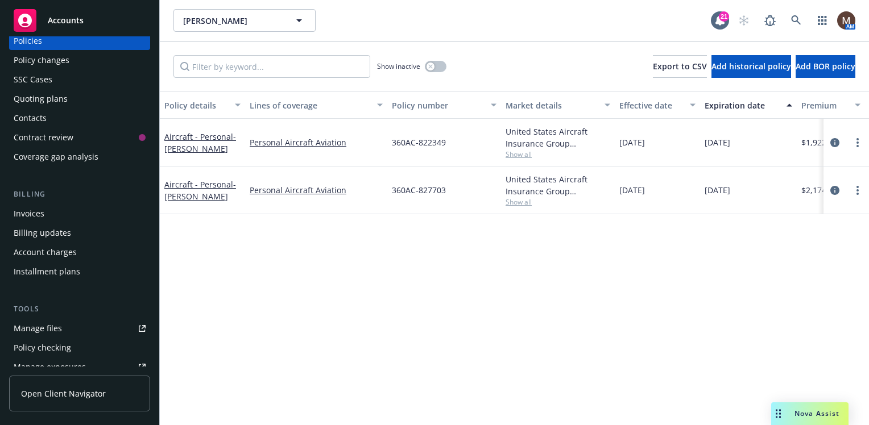
click at [55, 324] on div "Manage files" at bounding box center [38, 329] width 48 height 18
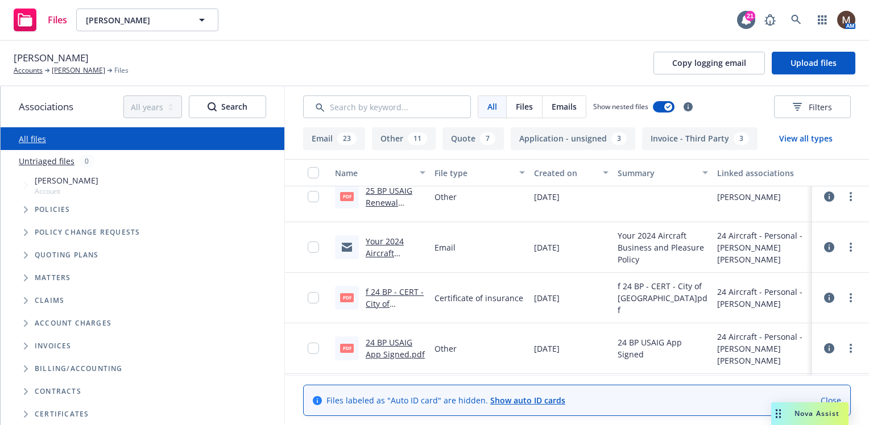
scroll to position [625, 0]
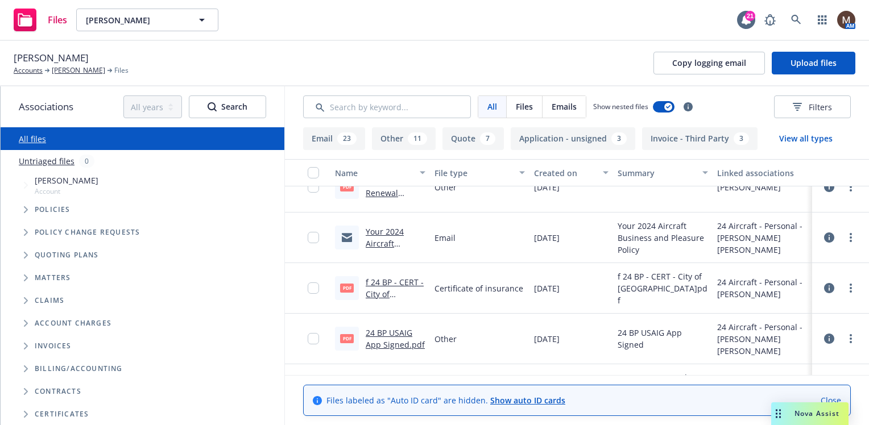
click at [400, 280] on link "f 24 BP - CERT - City of [GEOGRAPHIC_DATA]pdf.pdf" at bounding box center [395, 300] width 58 height 47
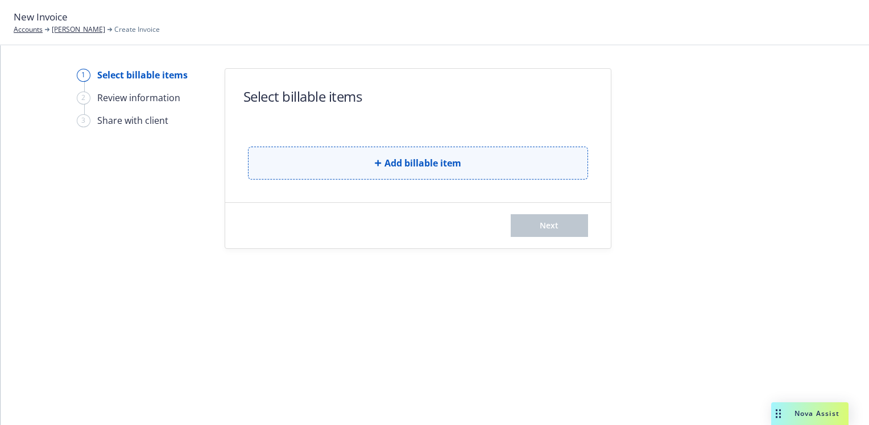
click at [414, 163] on span "Add billable item" at bounding box center [422, 163] width 77 height 14
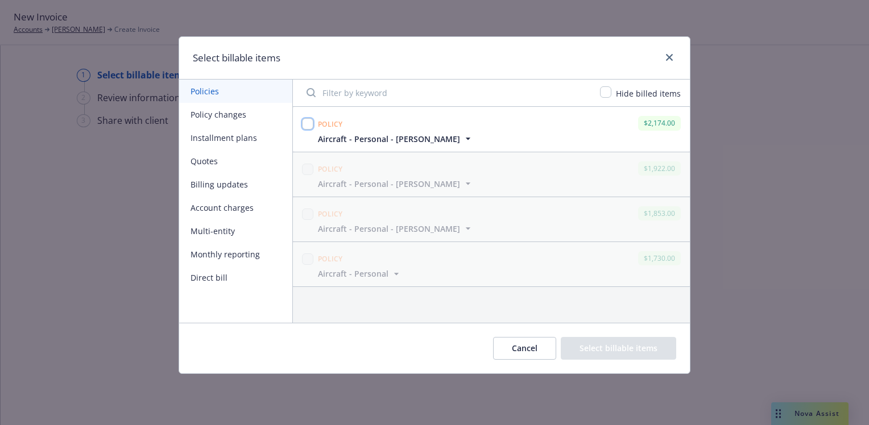
click at [306, 126] on input "checkbox" at bounding box center [307, 123] width 11 height 11
checkbox input "true"
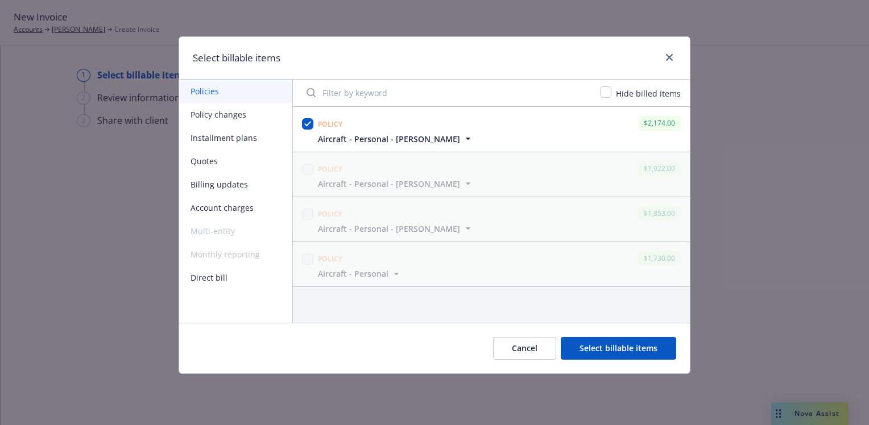
click at [598, 347] on button "Select billable items" at bounding box center [618, 348] width 115 height 23
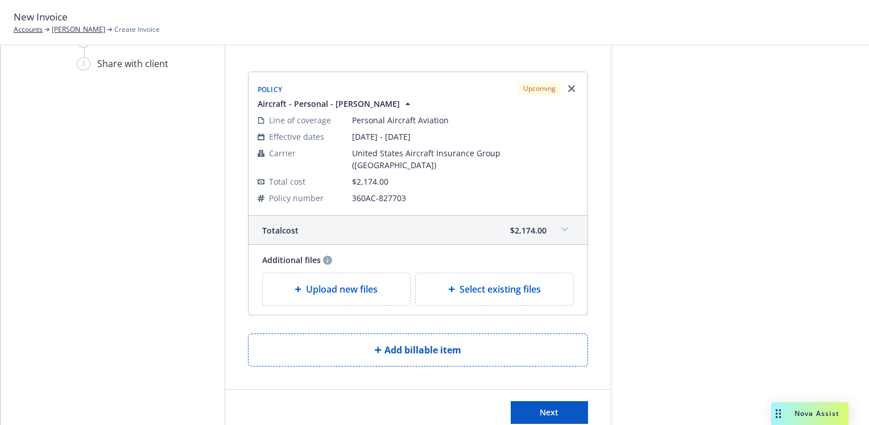
scroll to position [77, 0]
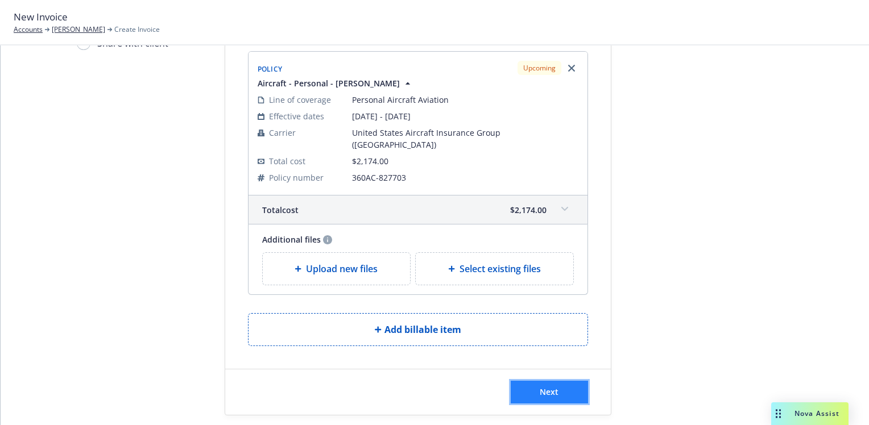
click at [542, 381] on button "Next" at bounding box center [549, 392] width 77 height 23
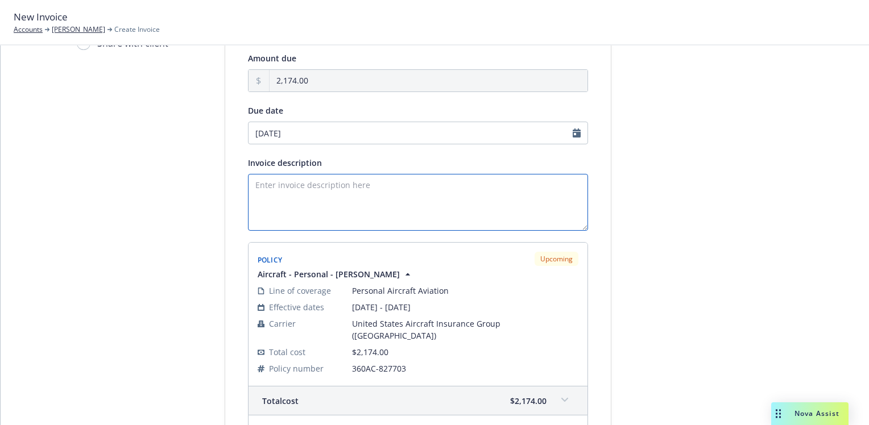
click at [267, 187] on textarea "Invoice description" at bounding box center [418, 202] width 340 height 57
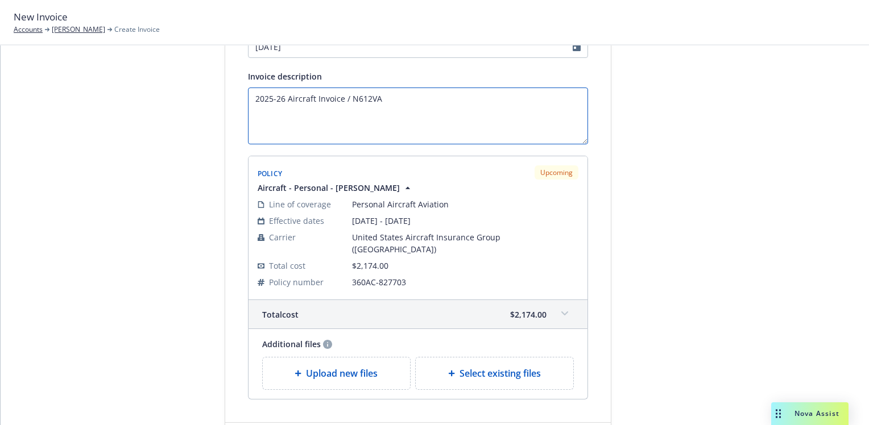
scroll to position [191, 0]
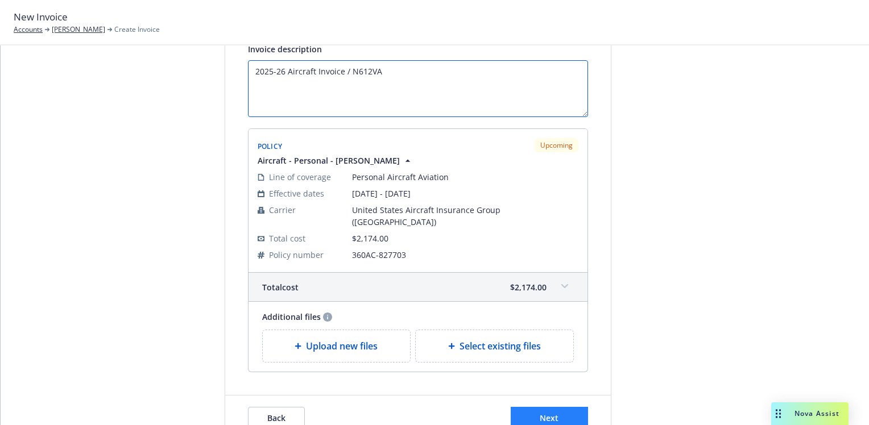
type textarea "2025-26 Aircraft Invoice / N612VA"
click at [540, 413] on span "Next" at bounding box center [549, 418] width 19 height 11
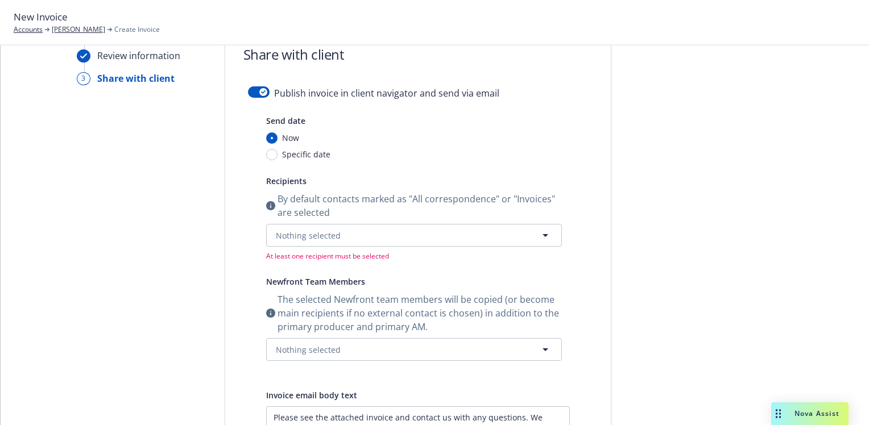
scroll to position [20, 0]
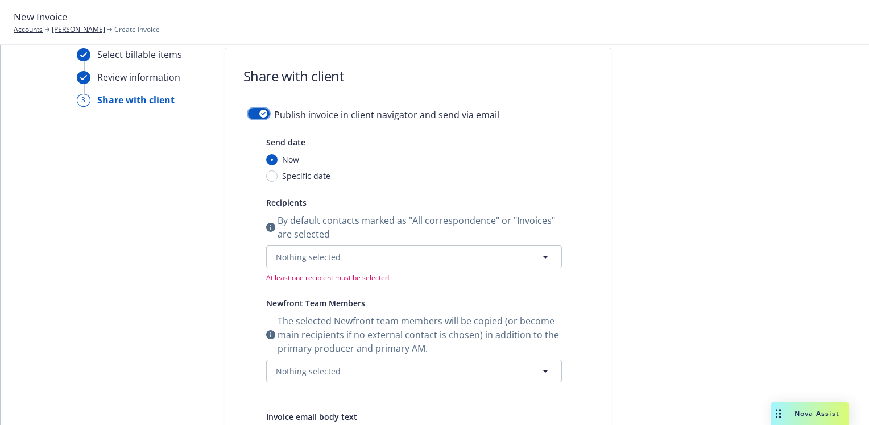
click at [259, 110] on div "button" at bounding box center [263, 114] width 8 height 8
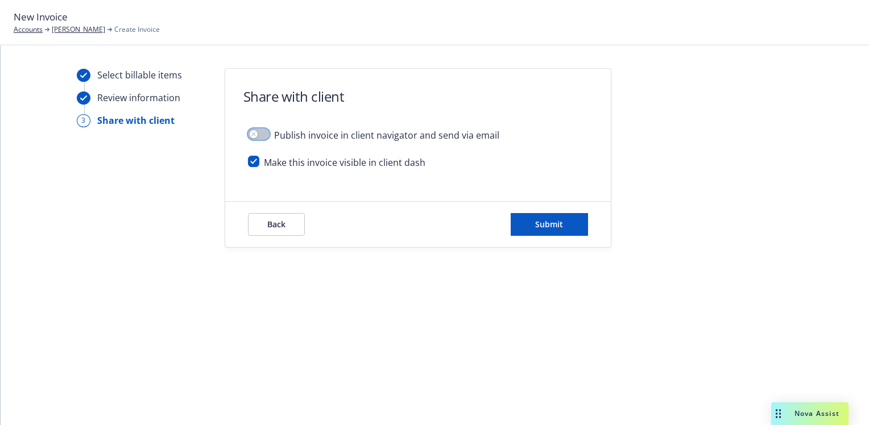
scroll to position [0, 0]
click at [569, 217] on button "Submit" at bounding box center [549, 224] width 77 height 23
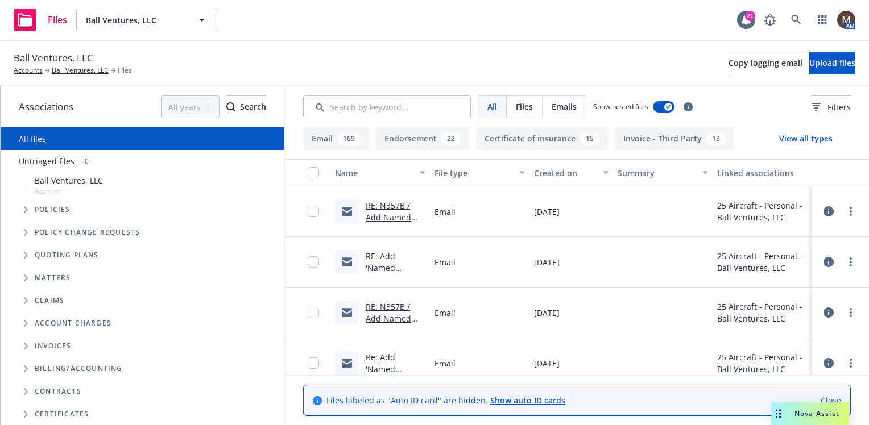
click at [677, 136] on button "Invoice - Third Party 13" at bounding box center [674, 138] width 119 height 23
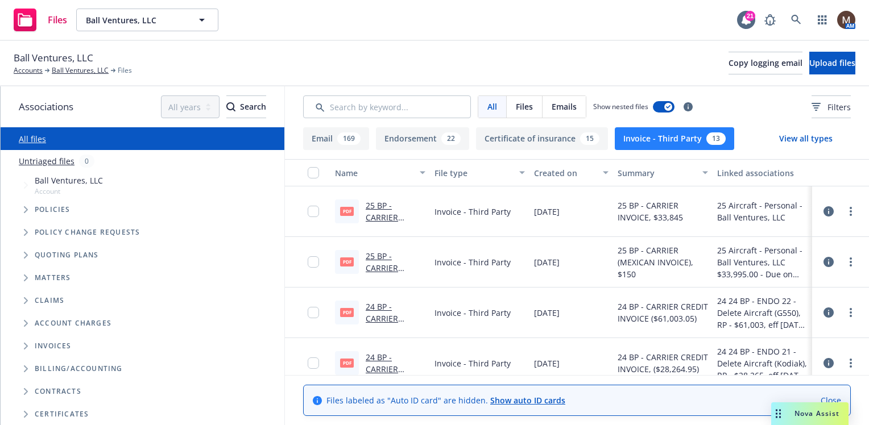
click at [387, 218] on link "25 BP - CARRIER INVOICE, $33,845.pdf" at bounding box center [388, 223] width 45 height 47
click at [667, 138] on button "Invoice - Third Party 13" at bounding box center [674, 138] width 119 height 23
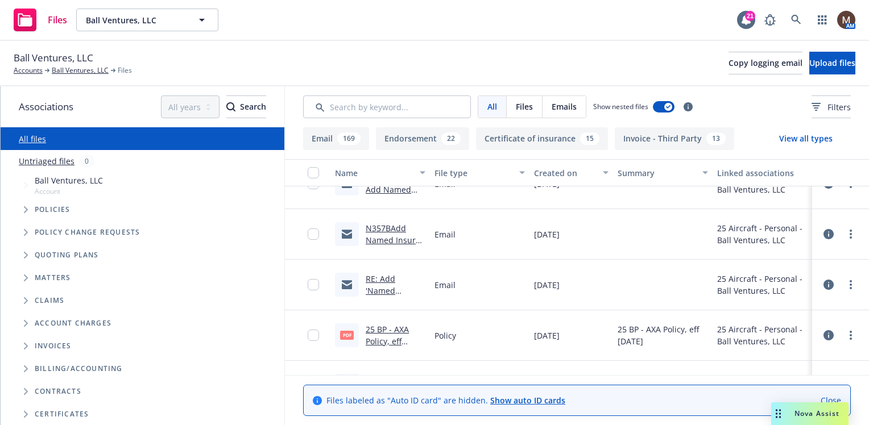
scroll to position [341, 0]
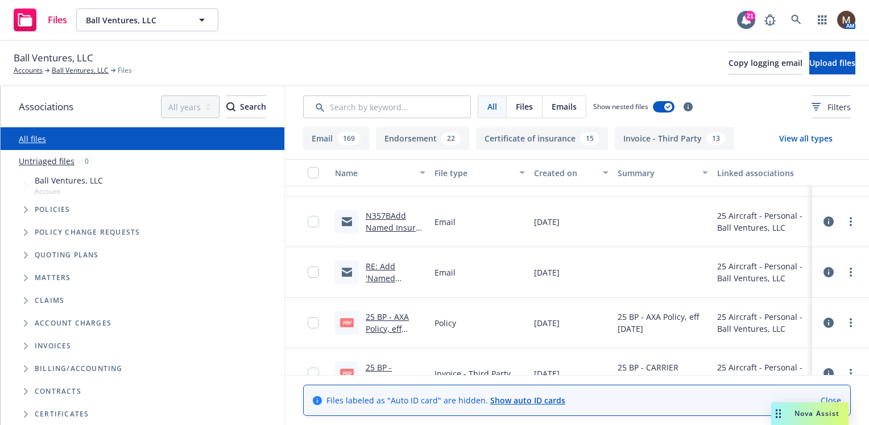
click at [389, 276] on link "RE: Add 'Named Insured's ' / Ball Ventures, LLC" at bounding box center [392, 290] width 53 height 59
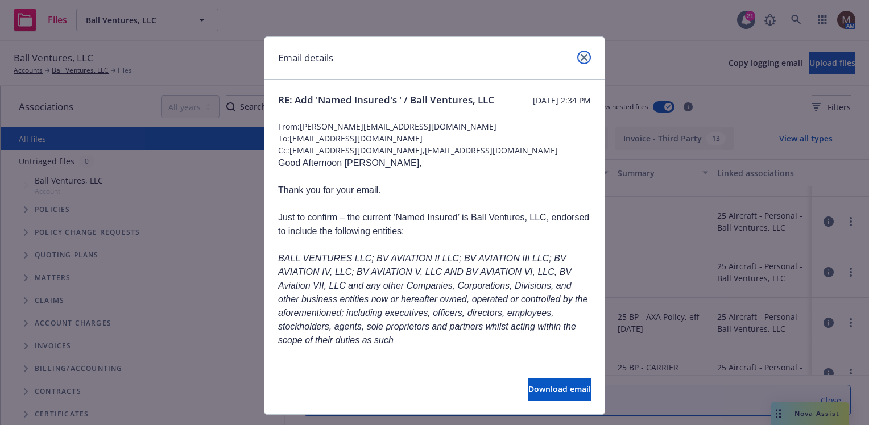
click at [581, 56] on icon "close" at bounding box center [584, 57] width 7 height 7
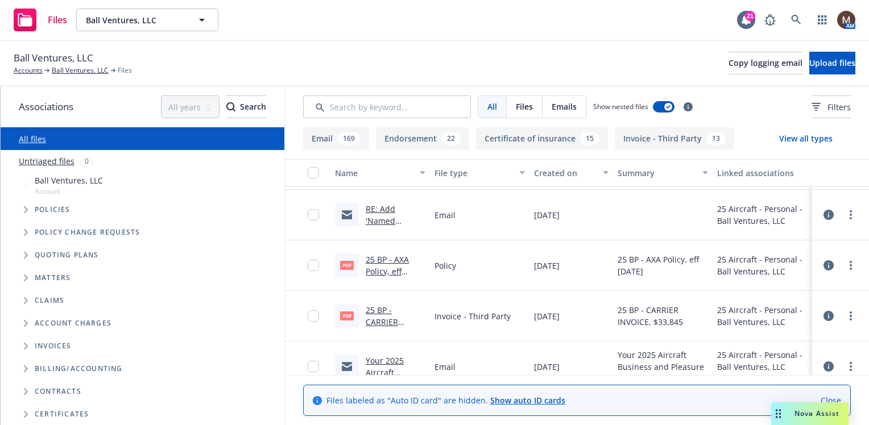
scroll to position [455, 0]
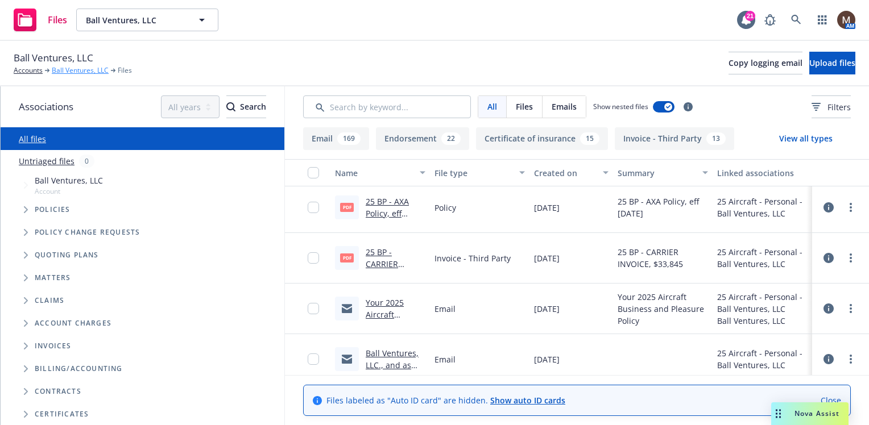
drag, startPoint x: 77, startPoint y: 68, endPoint x: 77, endPoint y: 76, distance: 8.0
click at [77, 68] on link "Ball Ventures, LLC" at bounding box center [80, 70] width 57 height 10
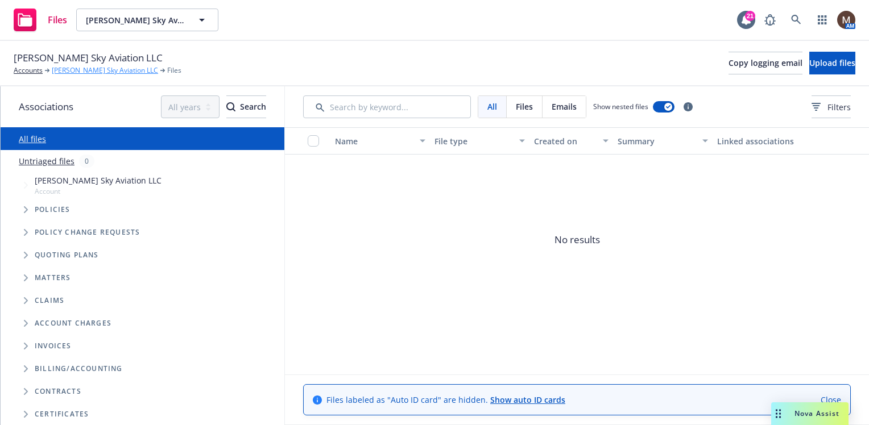
click at [81, 67] on link "[PERSON_NAME] Sky Aviation LLC" at bounding box center [105, 70] width 106 height 10
